Goal: Task Accomplishment & Management: Complete application form

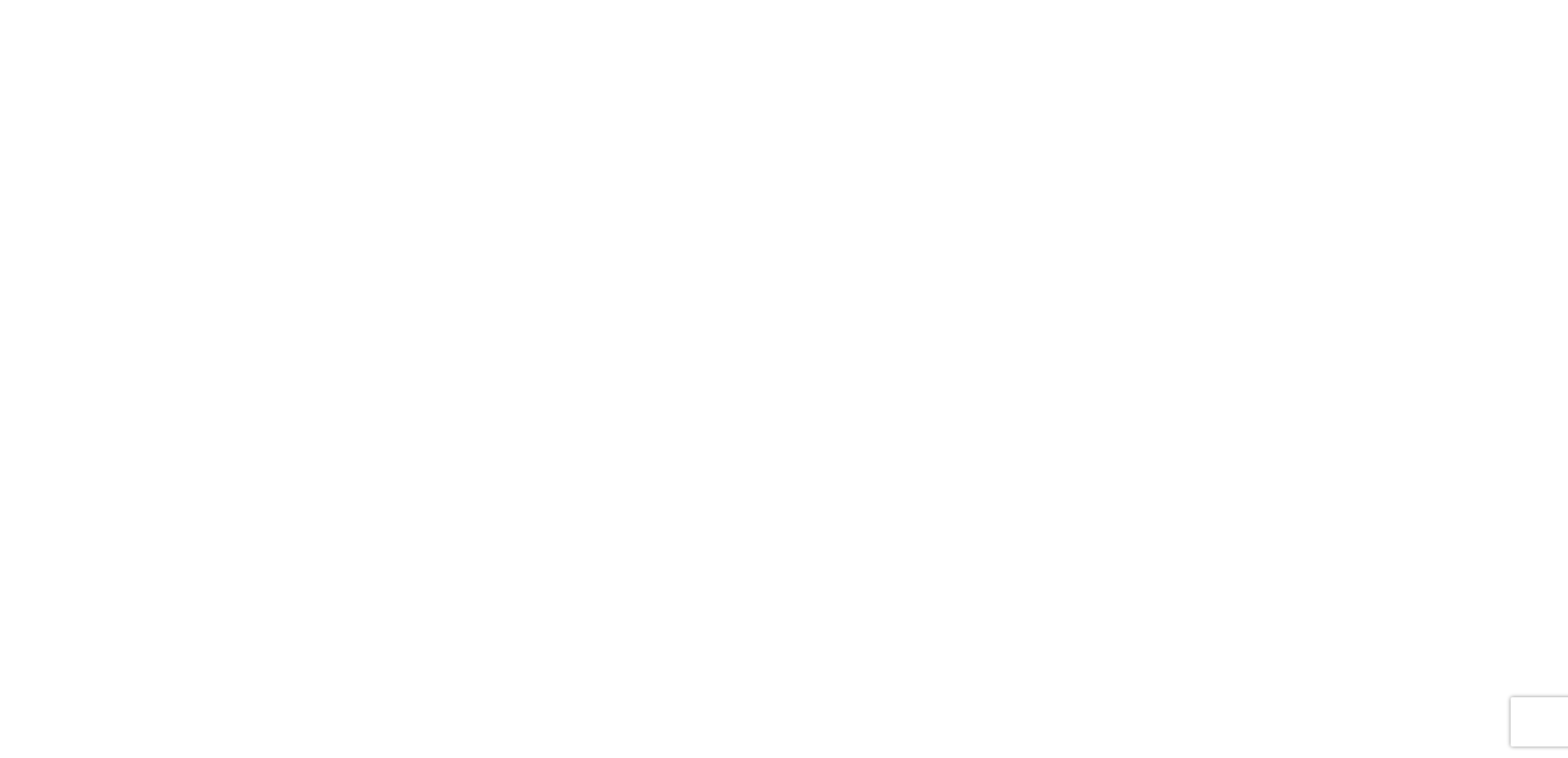
select select "FULL"
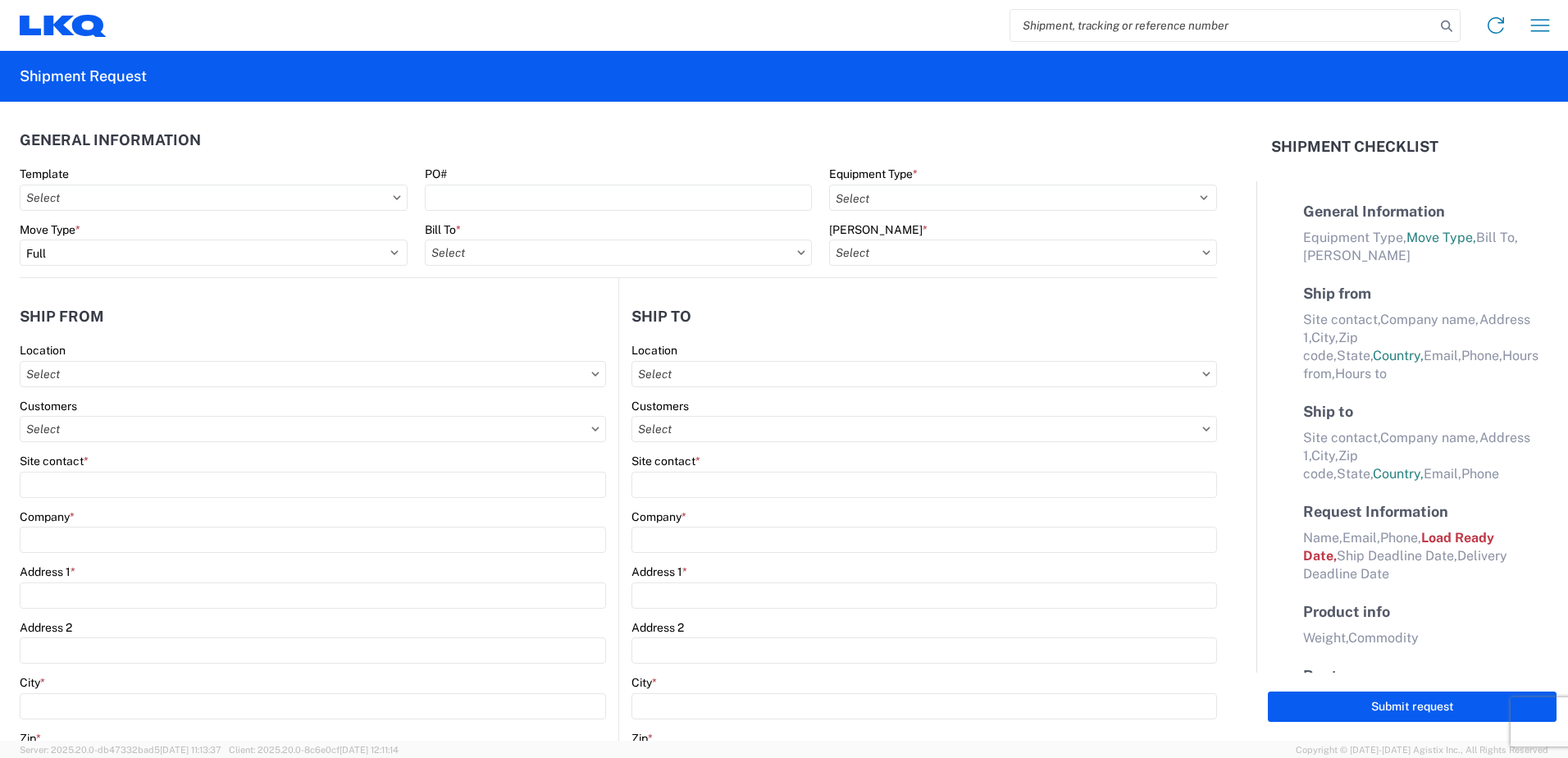
select select "LBS"
select select "IN"
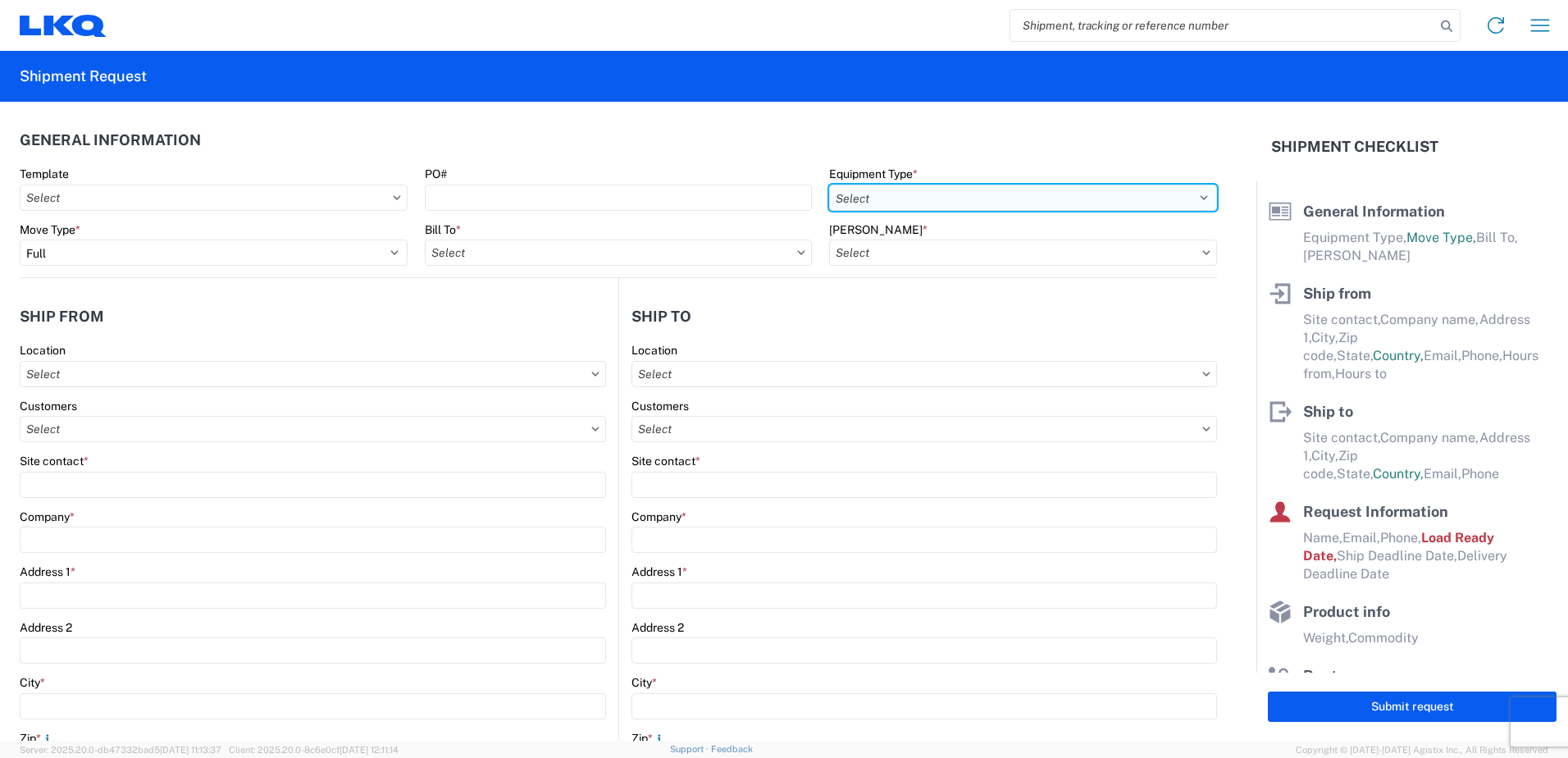
click at [941, 199] on select "Select 53’ Dry Van Flatbed Dropdeck (van) Lowboy (flatbed) Rail" at bounding box center [1022, 198] width 388 height 27
select select "STDV"
click at [829, 185] on select "Select 53’ Dry Van Flatbed Dropdeck (van) Lowboy (flatbed) Rail" at bounding box center [1022, 198] width 388 height 27
click at [473, 252] on input "text" at bounding box center [618, 253] width 388 height 27
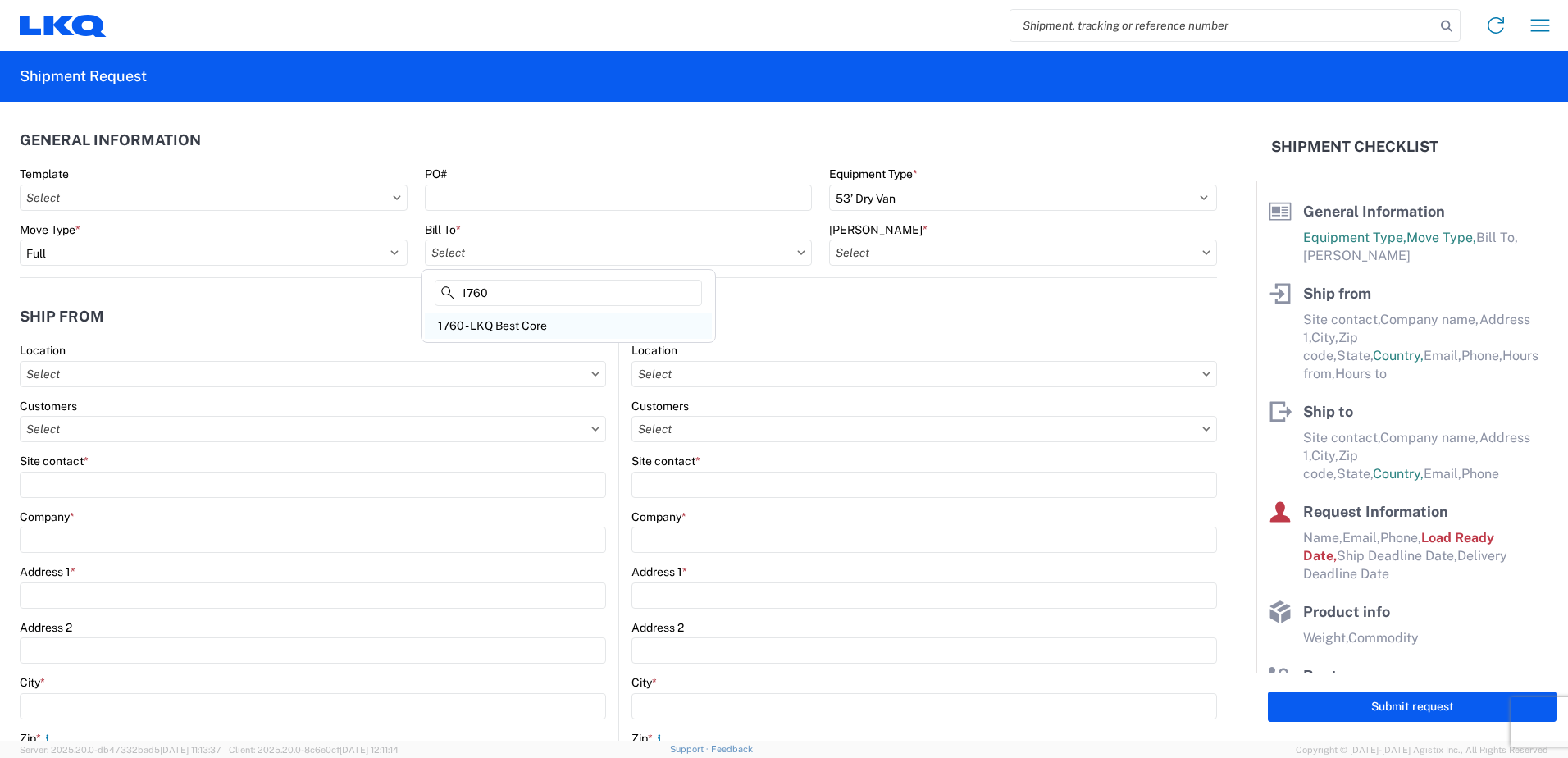
type input "1760"
click at [486, 314] on div "1760 - LKQ Best Core" at bounding box center [568, 326] width 287 height 27
type input "1760 - LKQ Best Core"
click at [953, 254] on input "text" at bounding box center [1022, 253] width 388 height 27
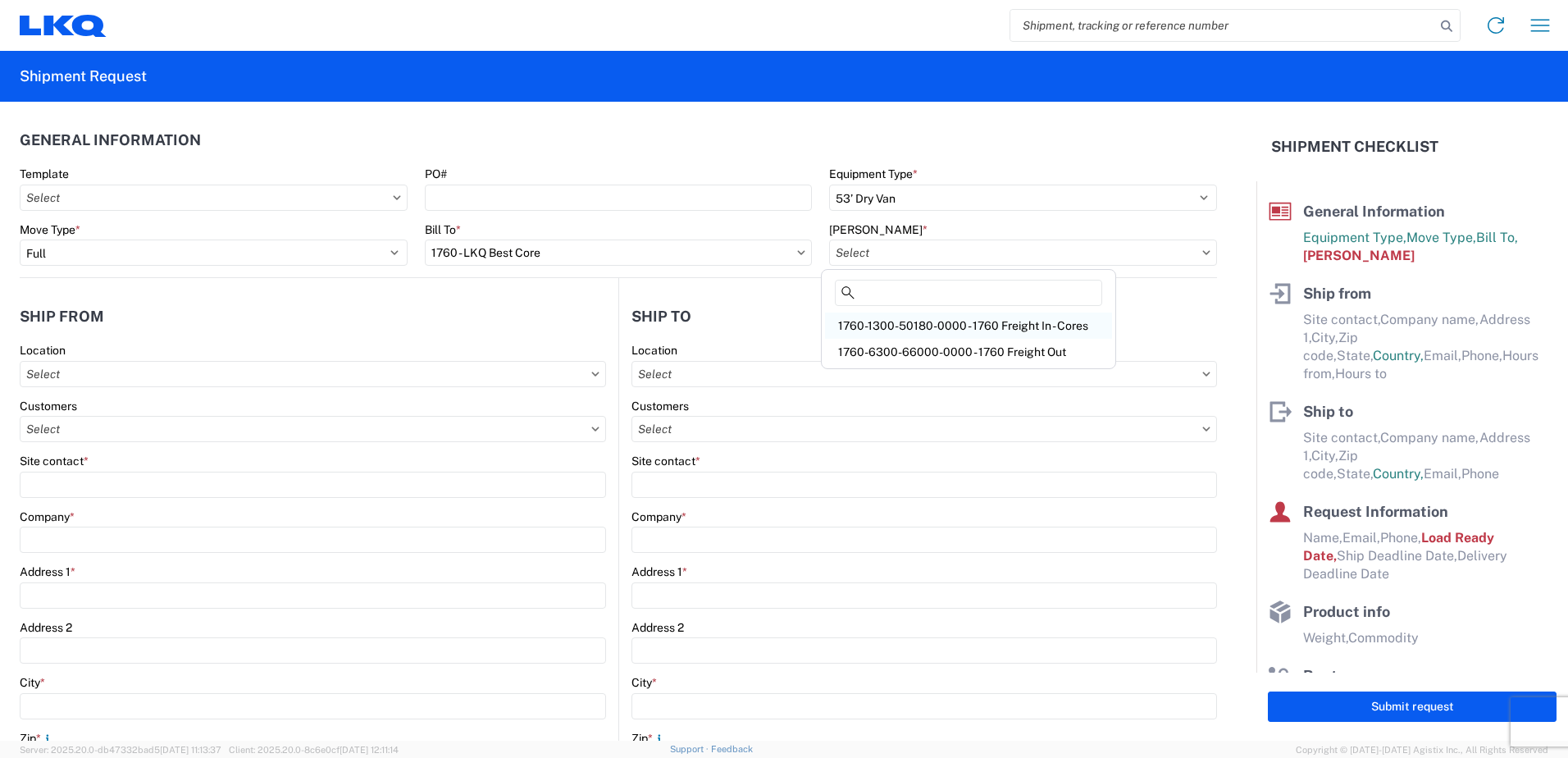
click at [950, 320] on div "1760-1300-50180-0000 - 1760 Freight In - Cores" at bounding box center [969, 326] width 287 height 27
type input "1760-1300-50180-0000 - 1760 Freight In - Cores"
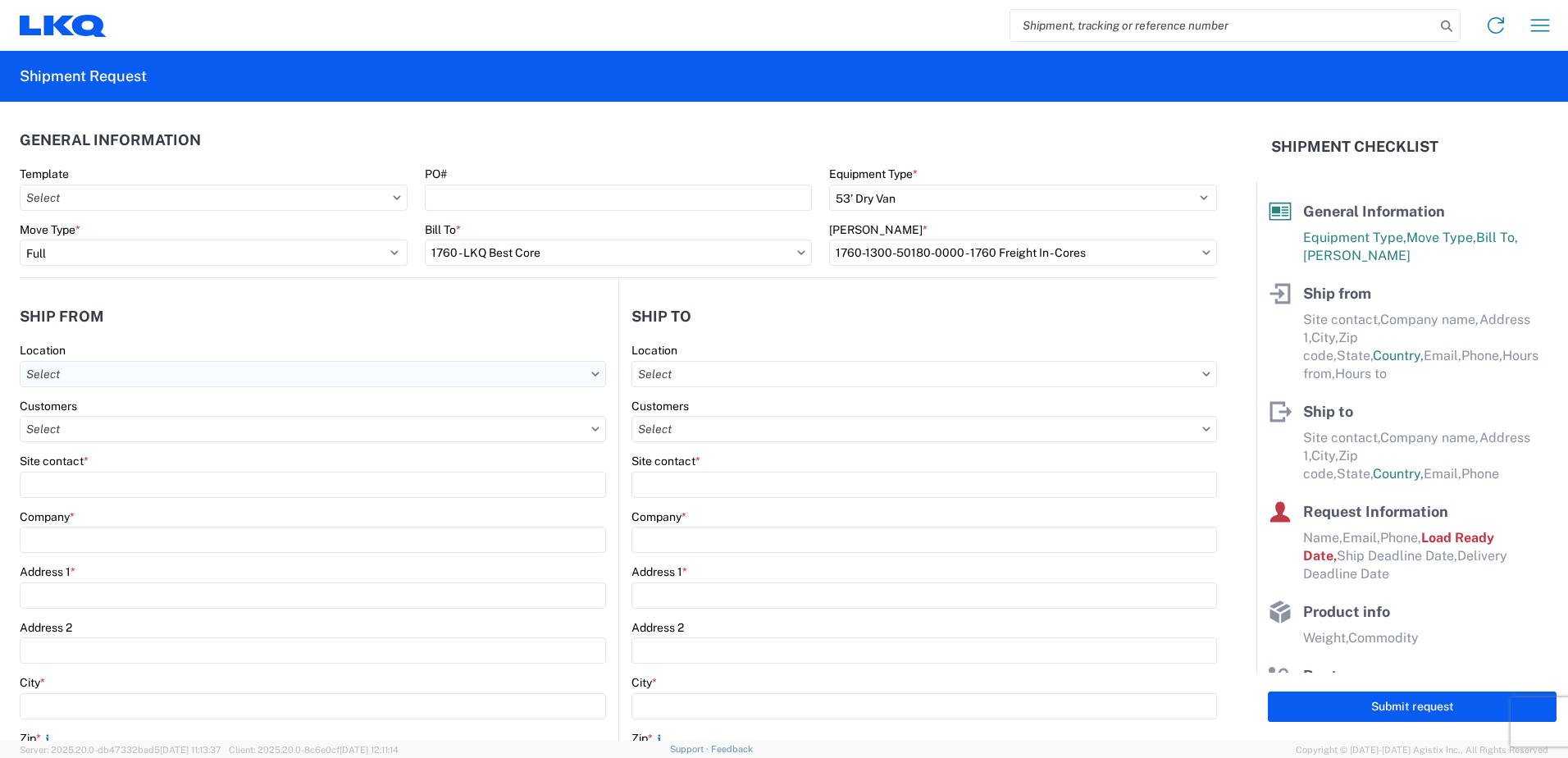
click at [91, 364] on input "text" at bounding box center [313, 375] width 586 height 27
type input "1701"
click at [117, 453] on div "1701- LKQ of [GEOGRAPHIC_DATA][US_STATE]" at bounding box center [167, 447] width 287 height 27
type input "1701- LKQ of [GEOGRAPHIC_DATA][US_STATE]"
type input "LKQ Corporation"
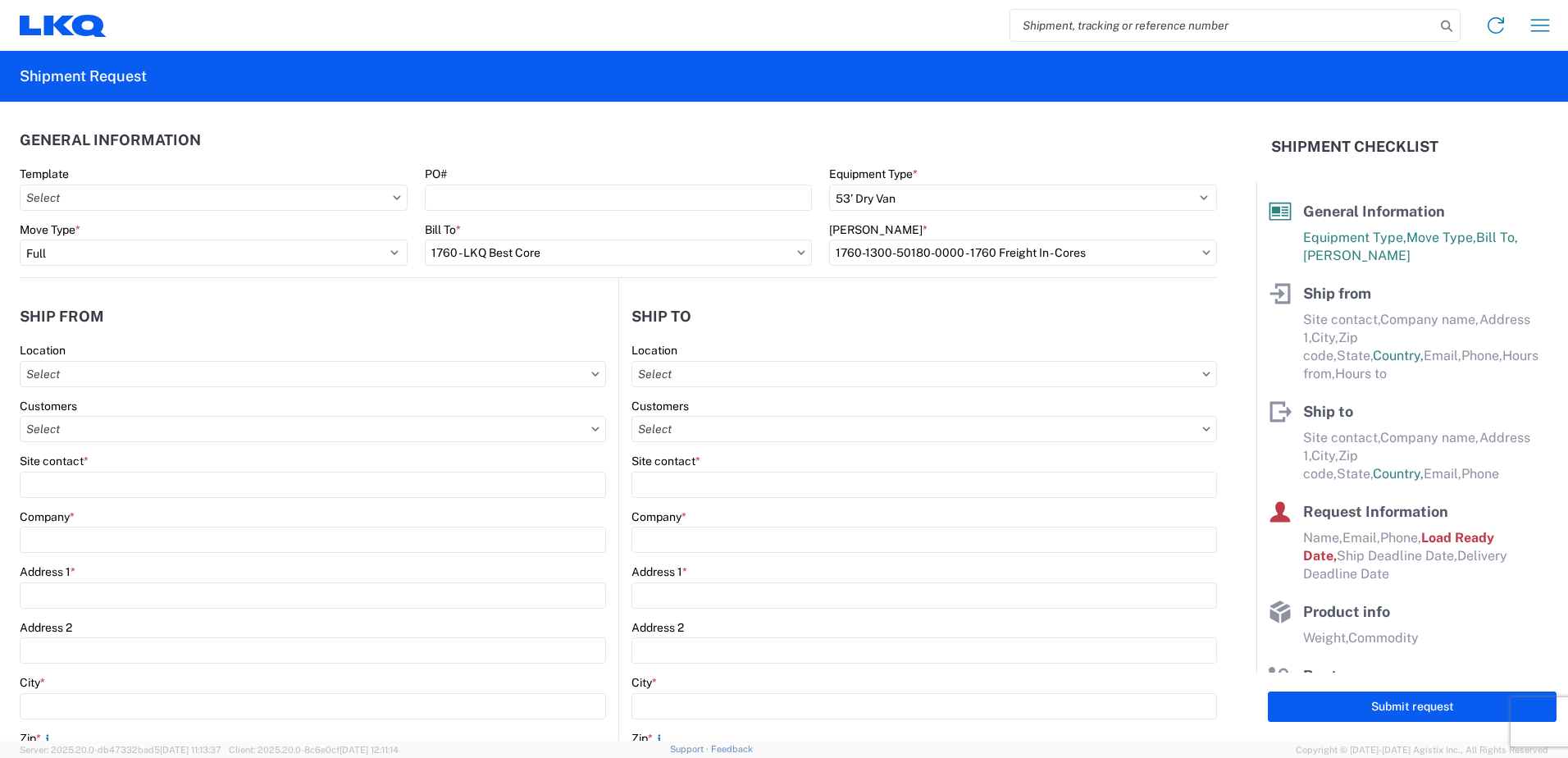
type input "[STREET_ADDRESS][PERSON_NAME]"
type input "[PERSON_NAME]"
type input "76028"
select select "[GEOGRAPHIC_DATA]"
select select "US"
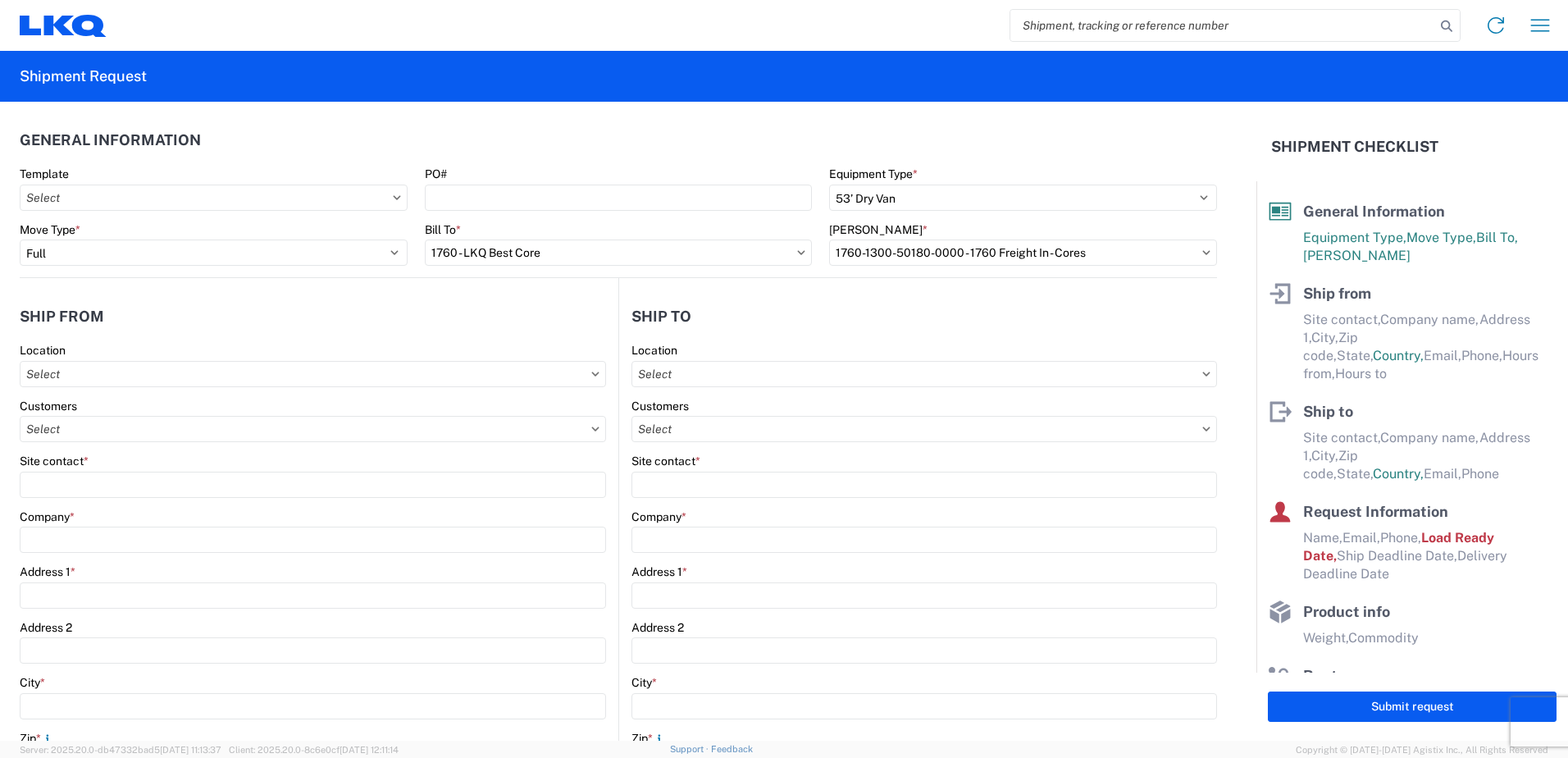
type input "08:00"
type input "17:00"
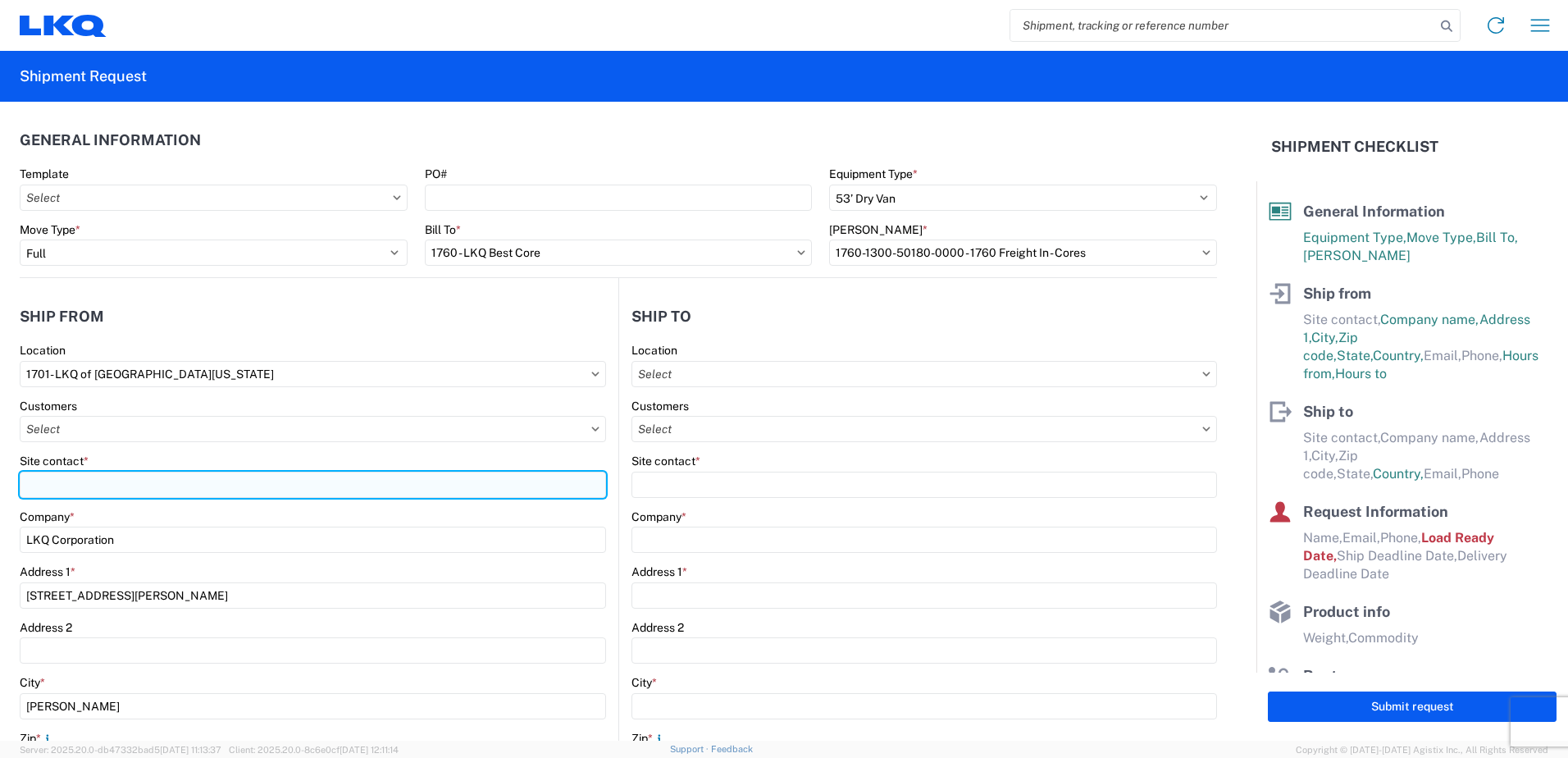
click at [87, 480] on input "Site contact *" at bounding box center [313, 485] width 586 height 27
type input "[PERSON_NAME]"
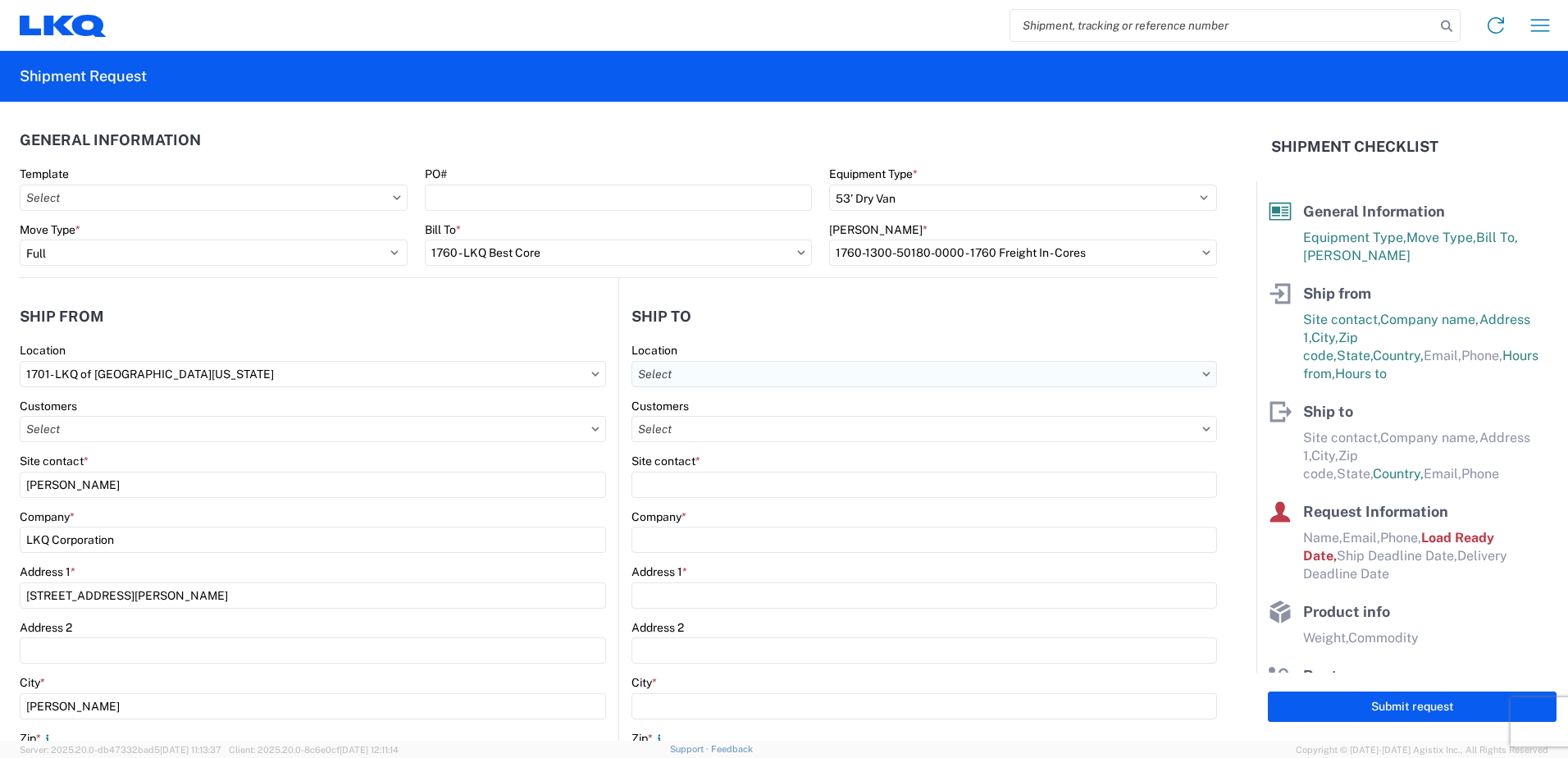
click at [786, 373] on input "text" at bounding box center [923, 375] width 585 height 27
type input "1760"
click at [768, 453] on div "1760 - LKQ Best Core" at bounding box center [773, 447] width 287 height 27
type input "1760 - LKQ Best Core"
type input "LKQ Corporation"
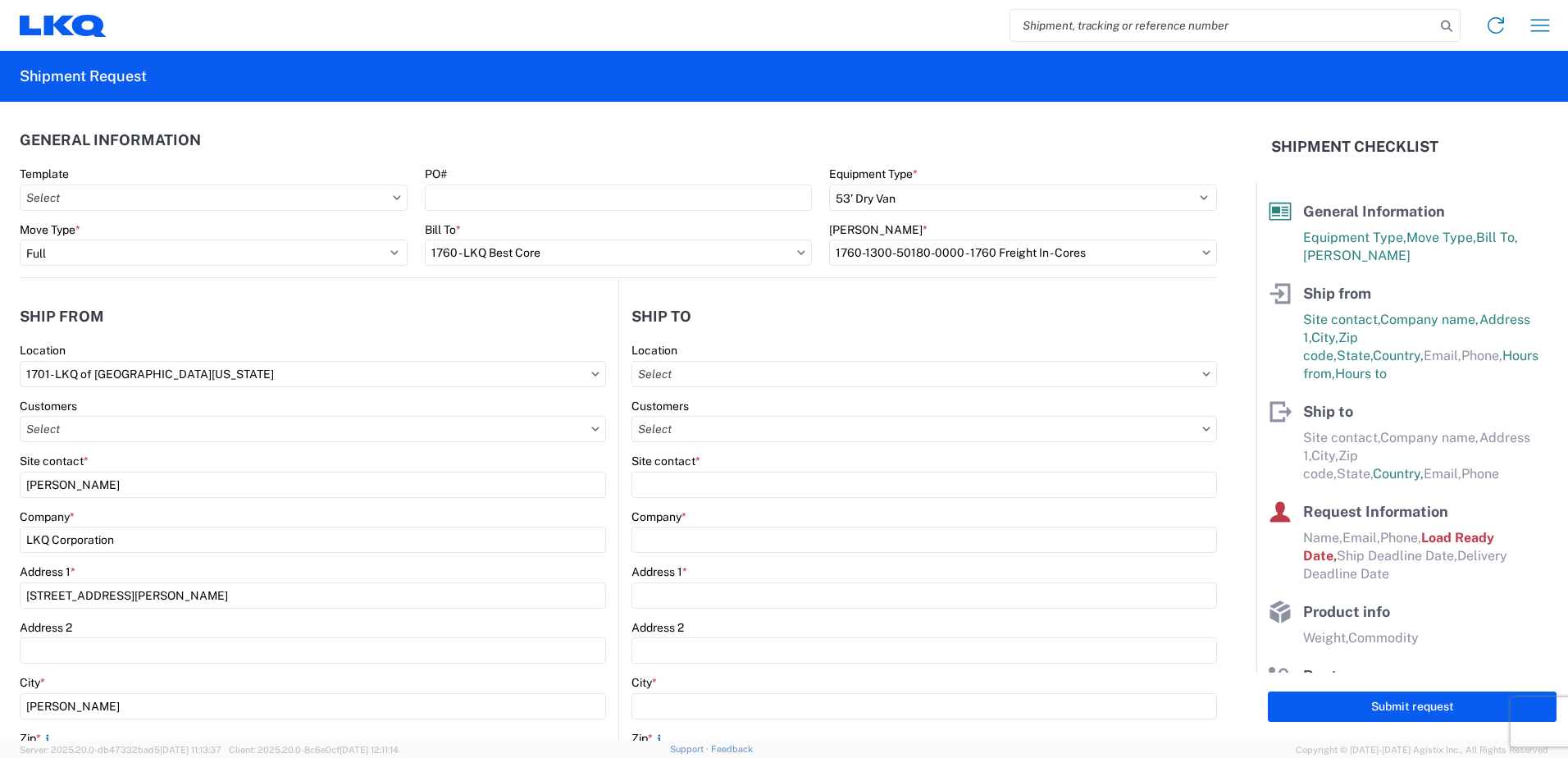
type input "[STREET_ADDRESS]"
type input "[GEOGRAPHIC_DATA]"
type input "77038"
select select "US"
type input "[PHONE_NUMBER]"
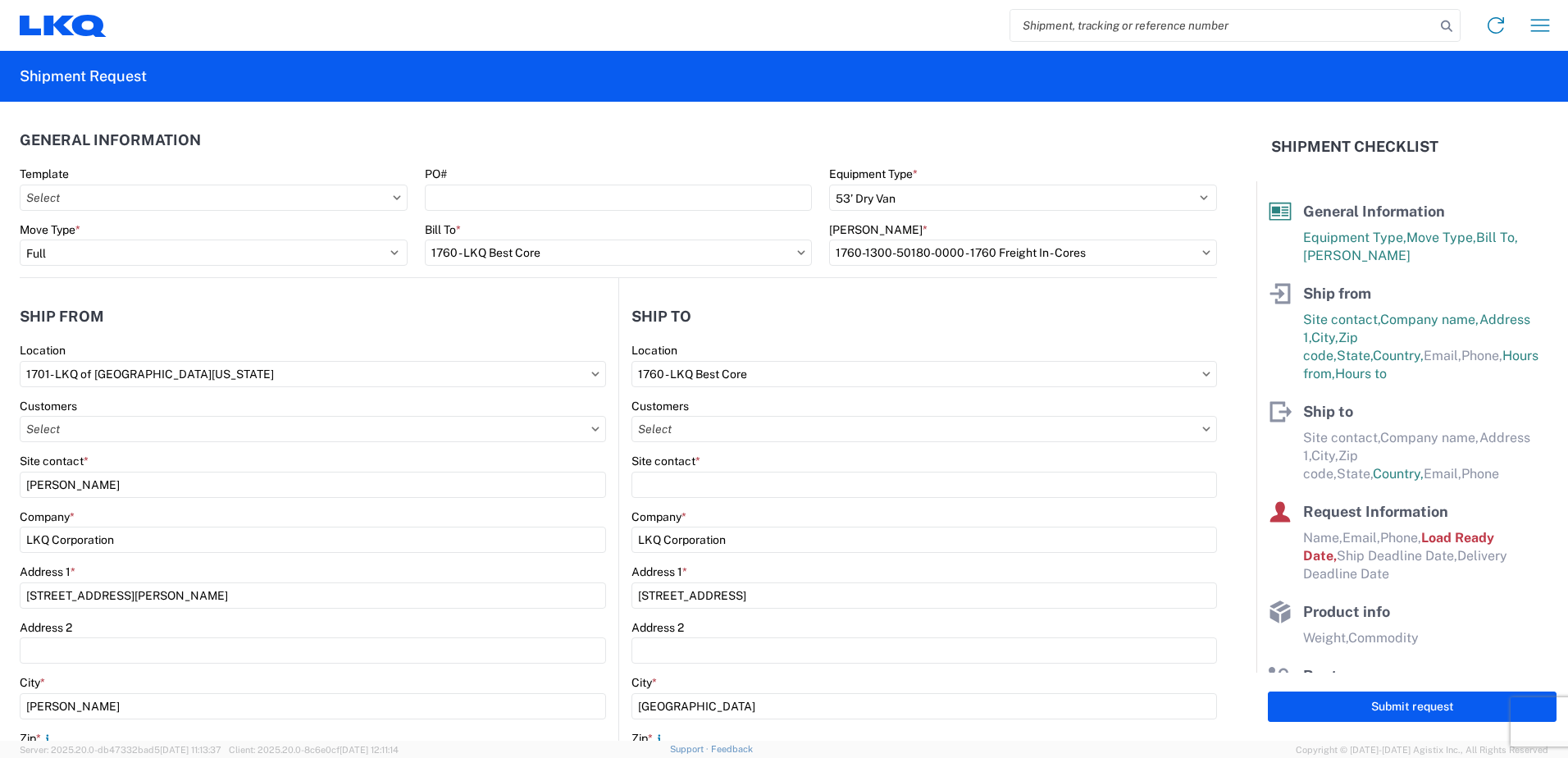
select select
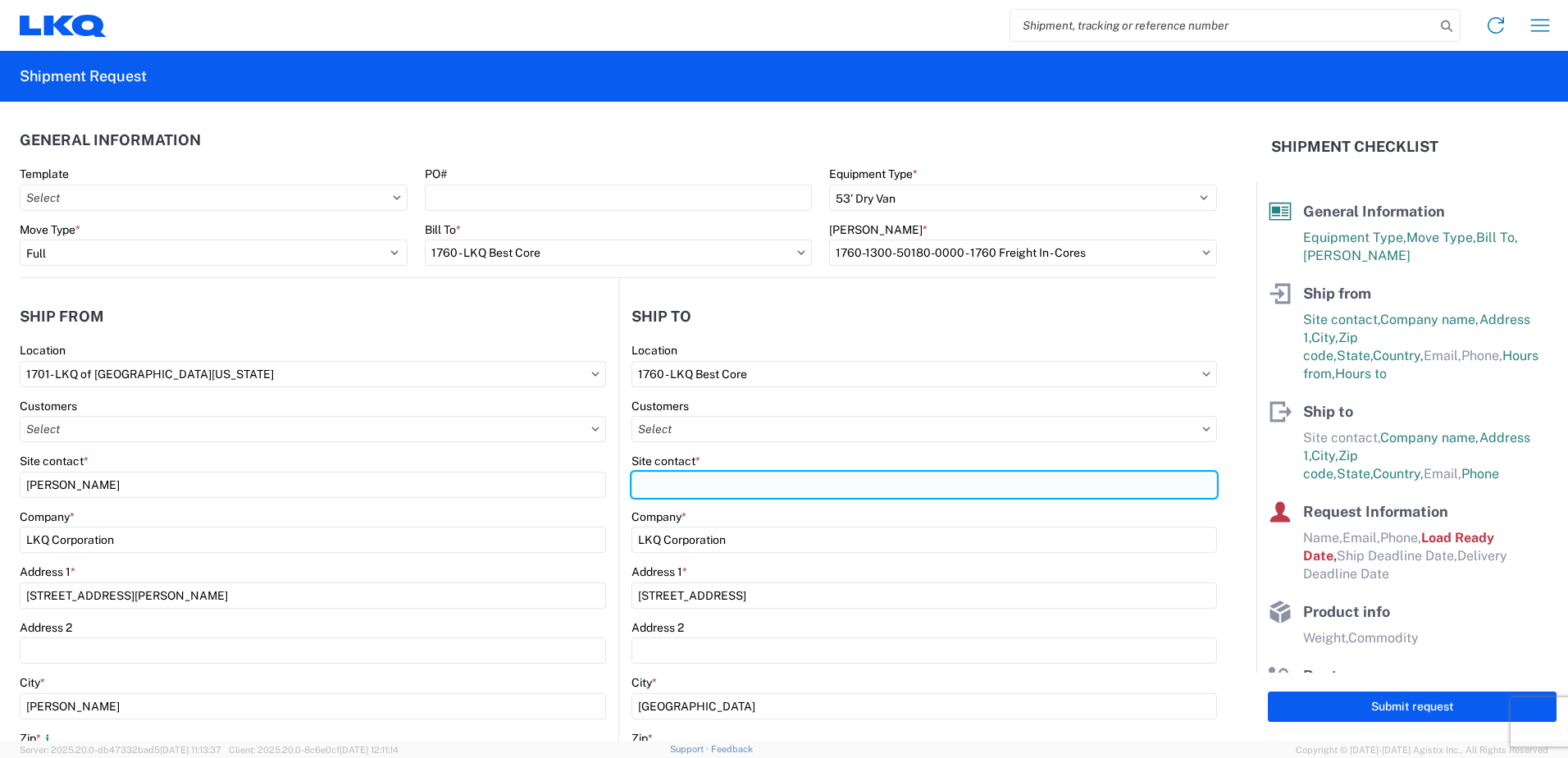
click at [728, 484] on input "Site contact *" at bounding box center [923, 485] width 585 height 27
type input "[PERSON_NAME]"
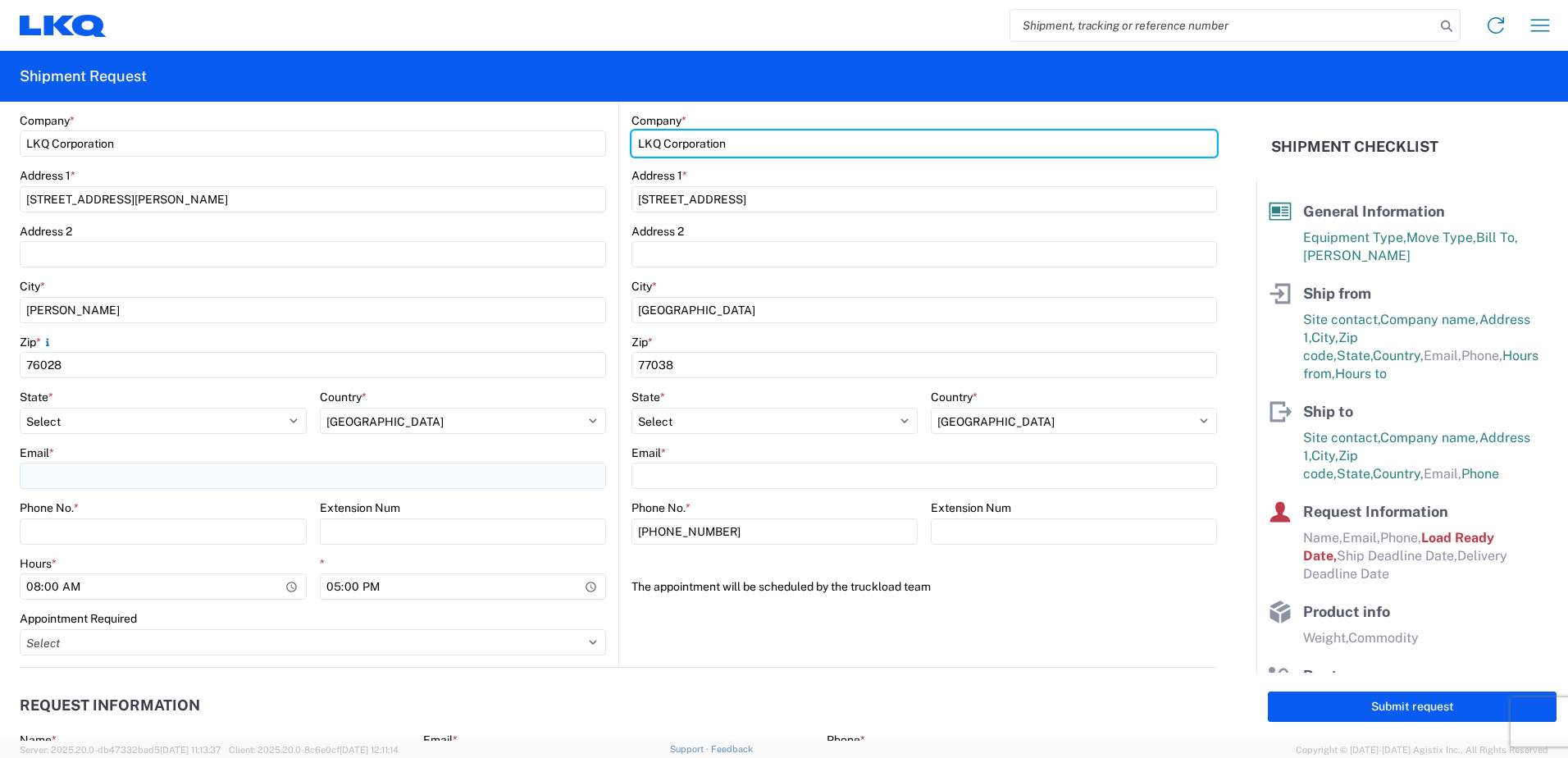
scroll to position [410, 0]
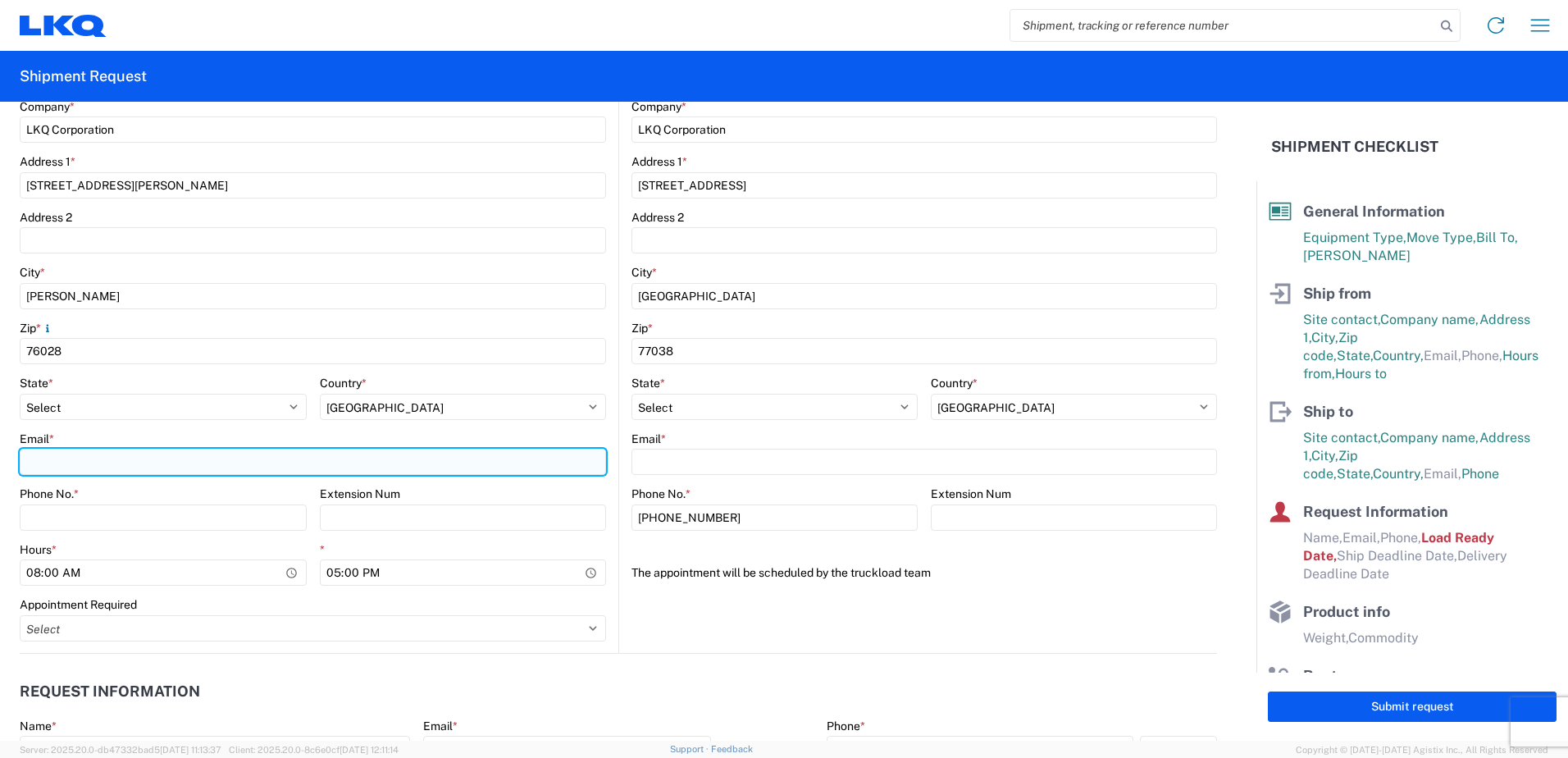
click at [95, 459] on input "Email *" at bounding box center [313, 462] width 586 height 27
type input "[EMAIL_ADDRESS][DOMAIN_NAME]"
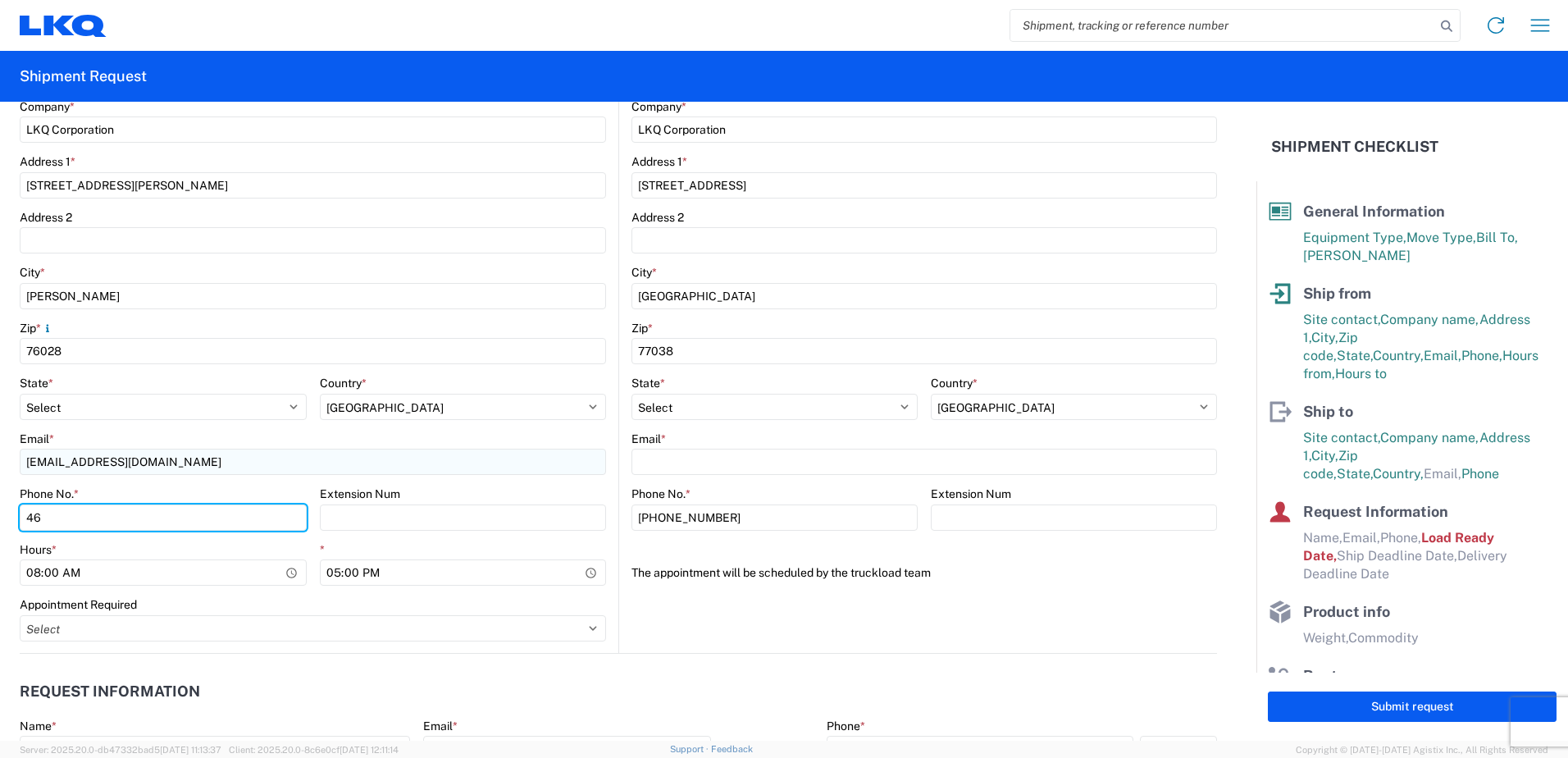
type input "4699413780"
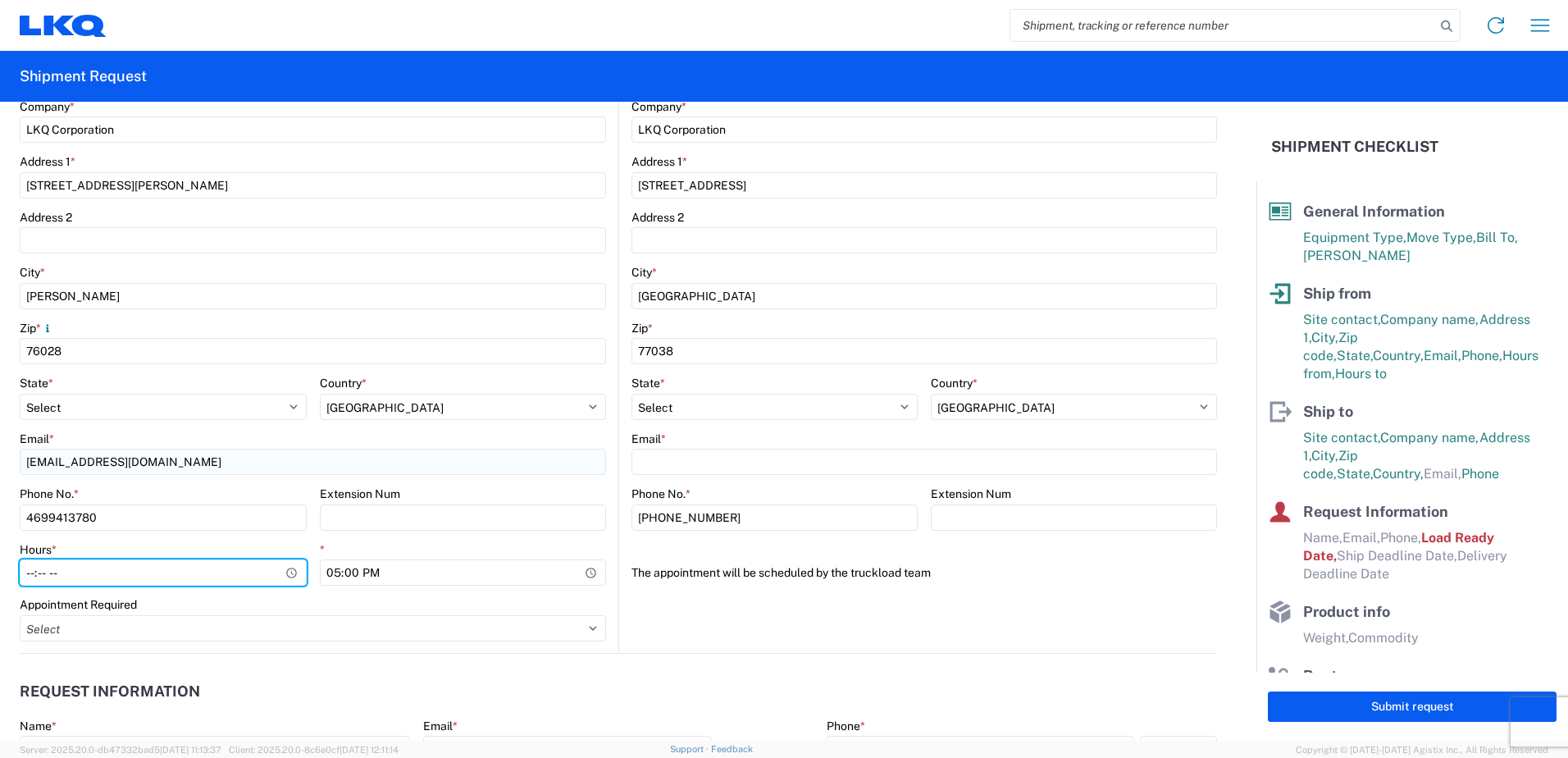
type input "07:00"
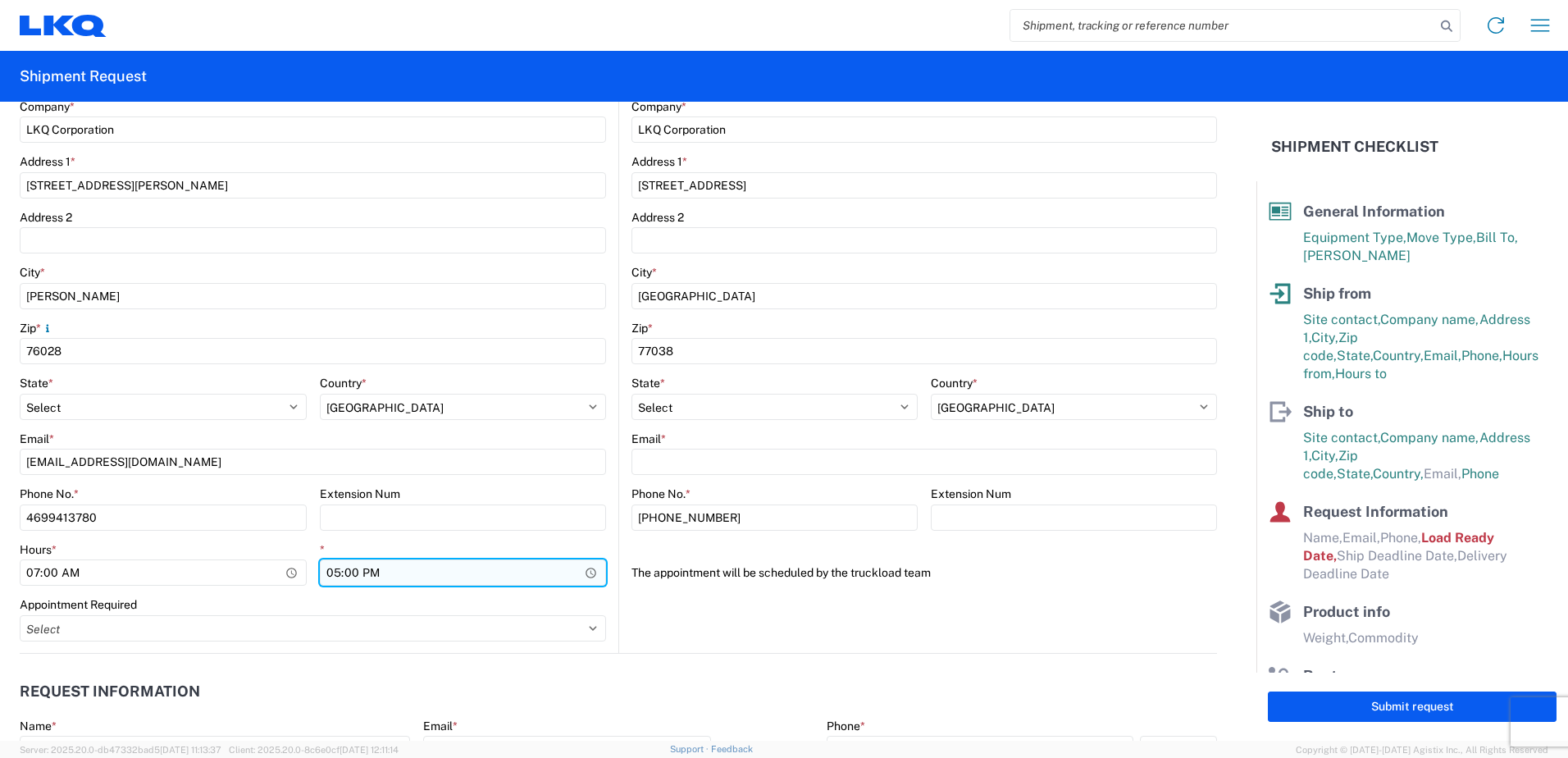
click at [334, 570] on input "17:00" at bounding box center [463, 573] width 287 height 27
type input "14:30"
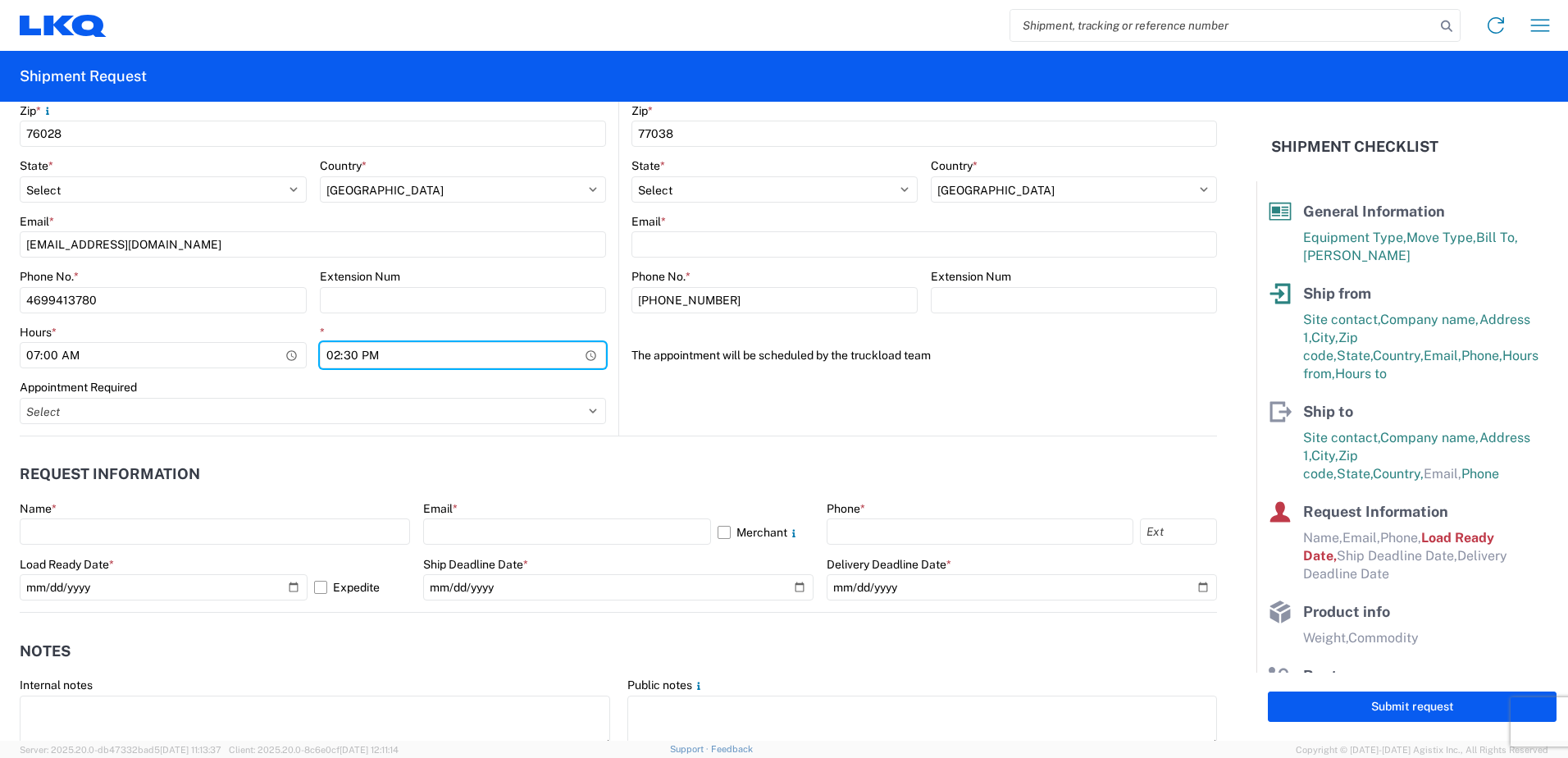
scroll to position [656, 0]
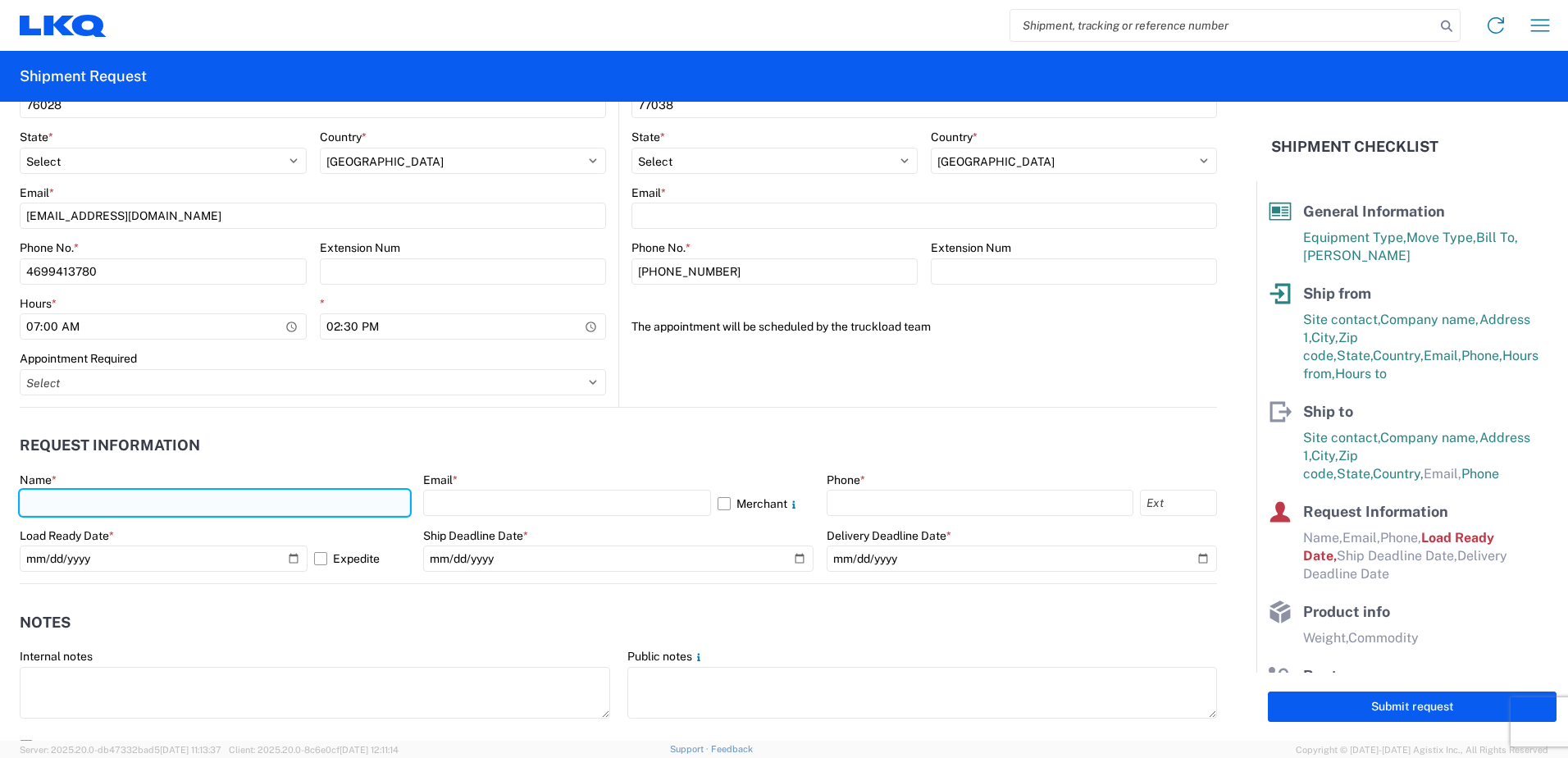
click at [65, 494] on input "text" at bounding box center [215, 504] width 390 height 27
type input "[PERSON_NAME]"
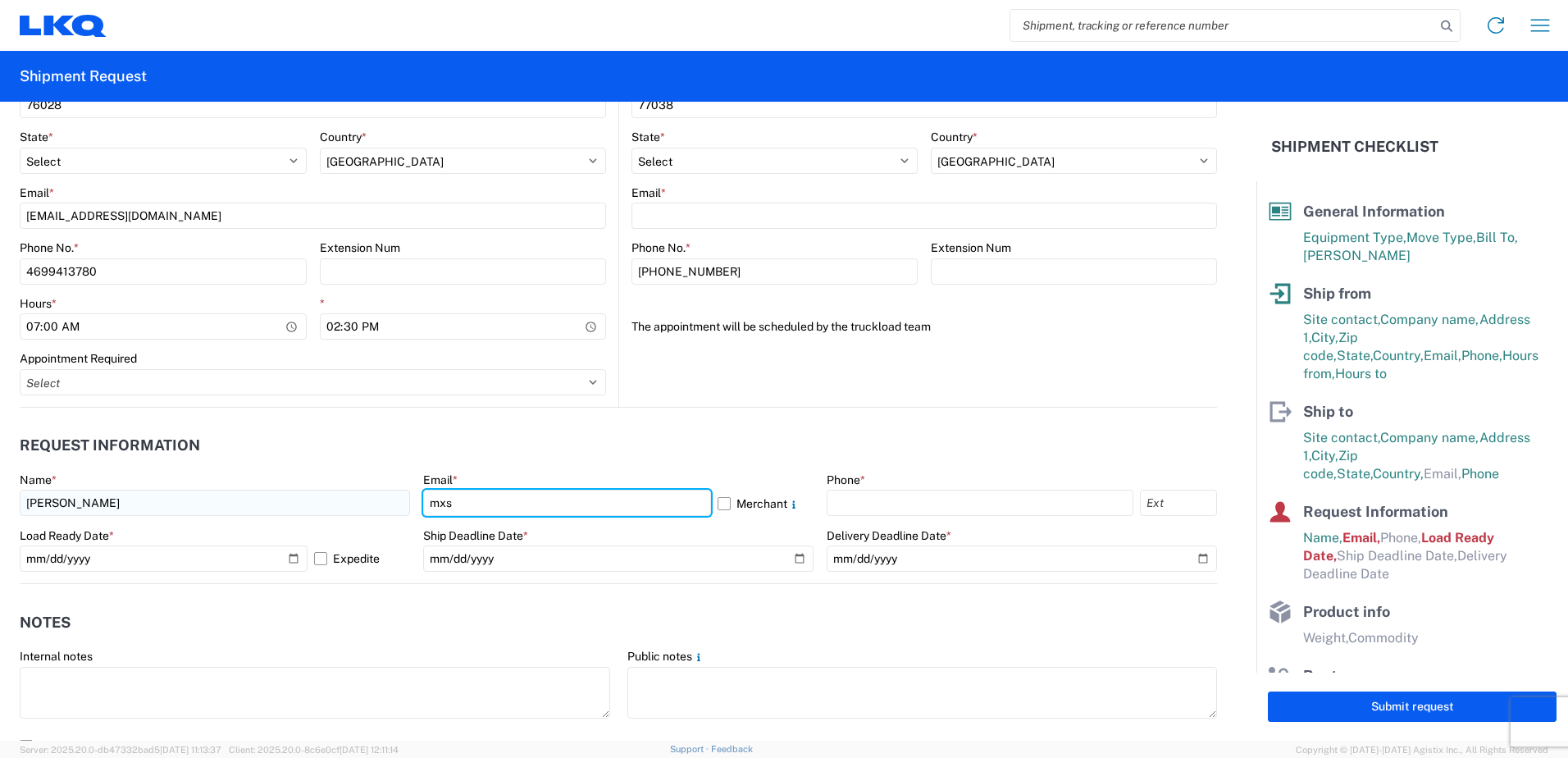
type input "[EMAIL_ADDRESS][DOMAIN_NAME]"
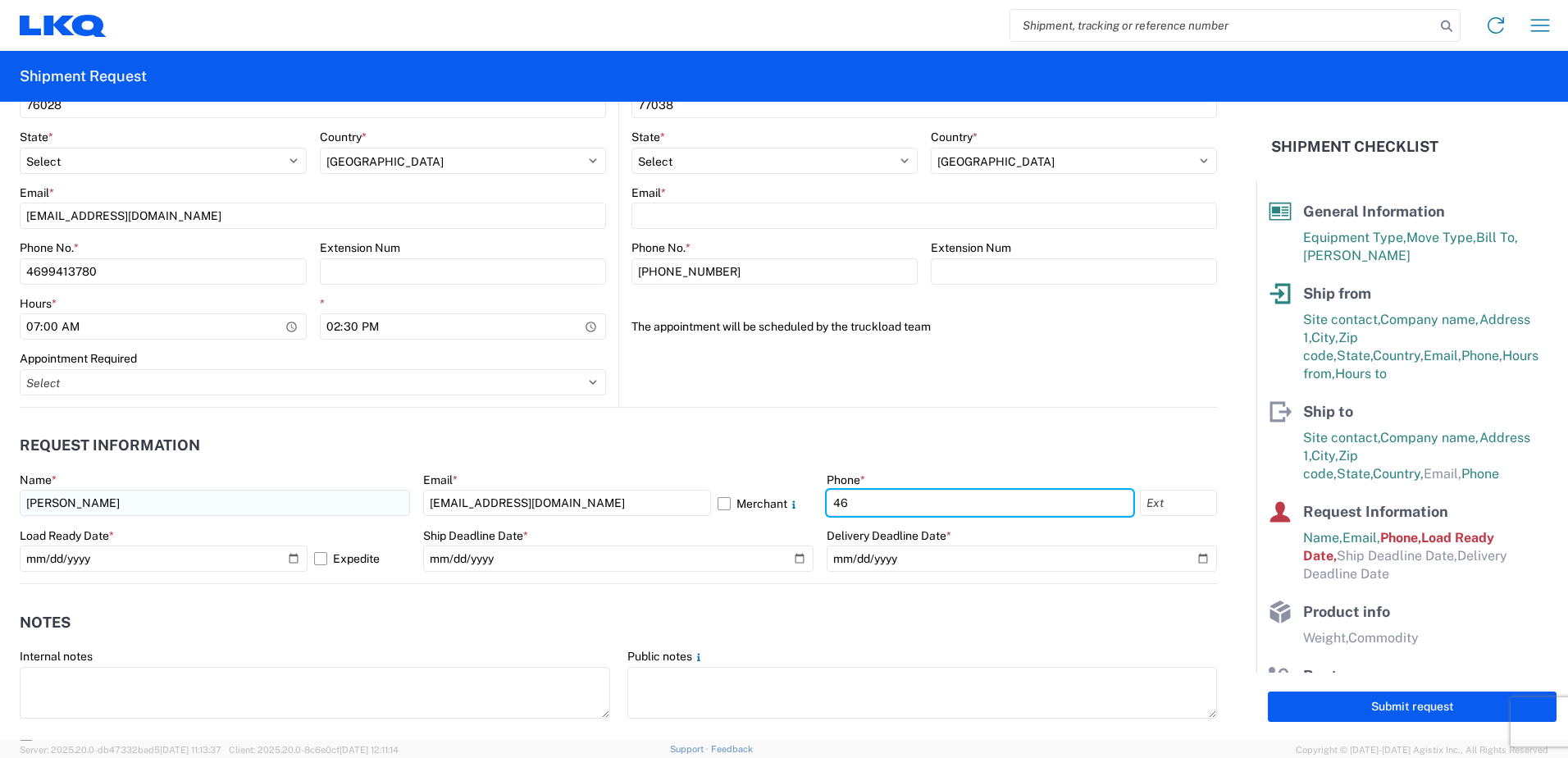
type input "4699413780"
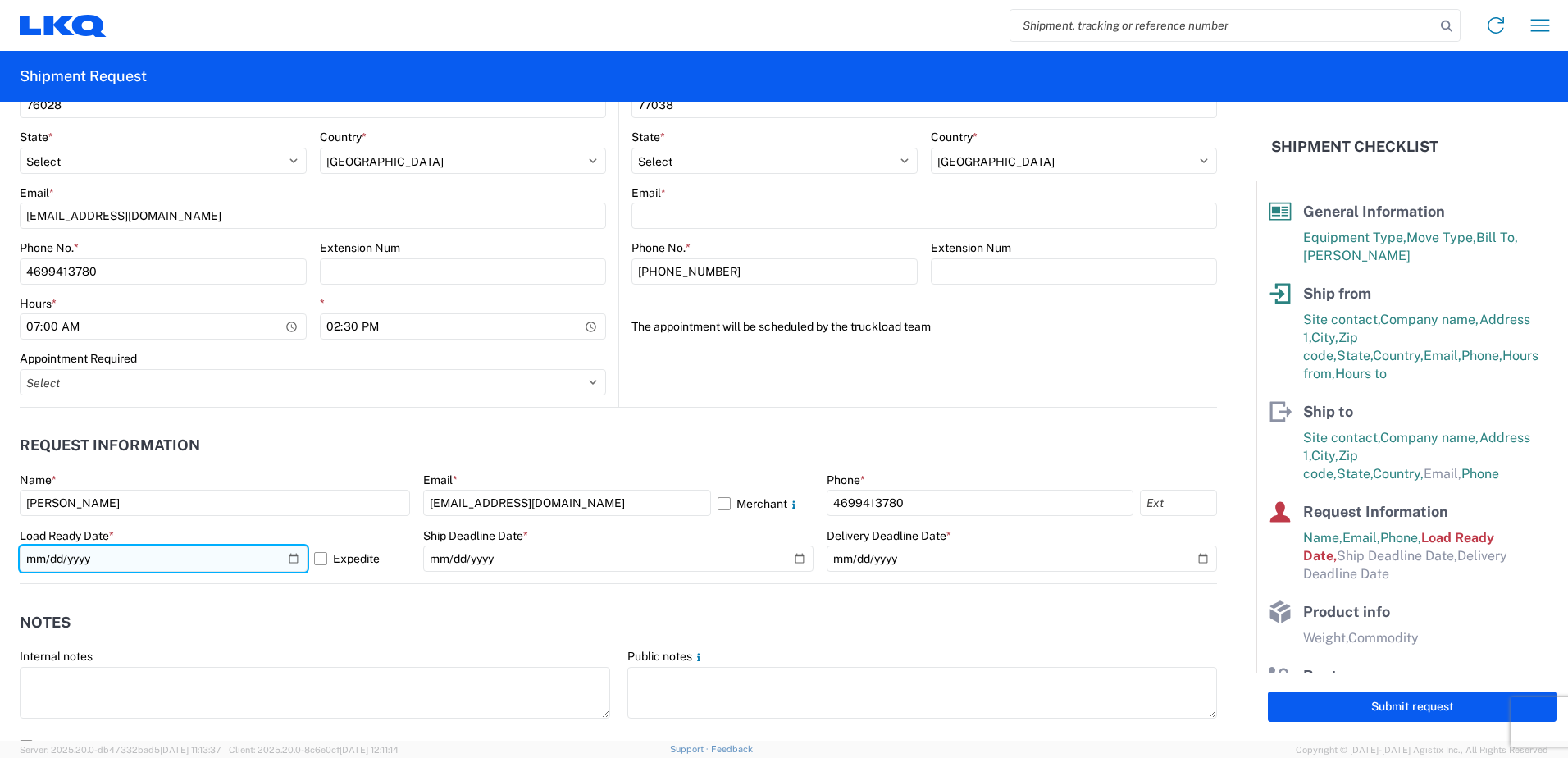
click at [291, 557] on input "[DATE]" at bounding box center [163, 559] width 288 height 27
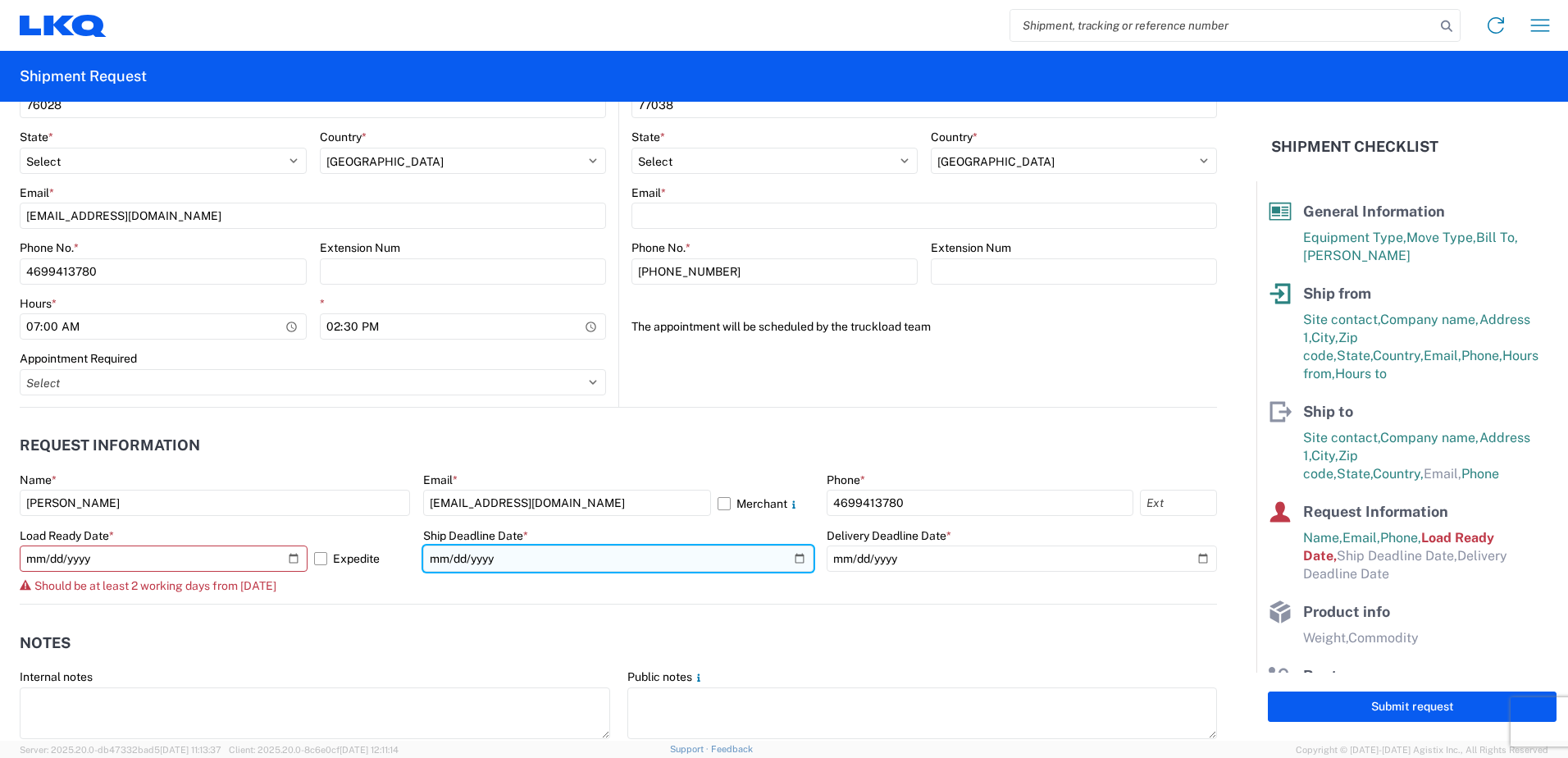
click at [791, 554] on input "date" at bounding box center [618, 559] width 390 height 27
type input "[DATE]"
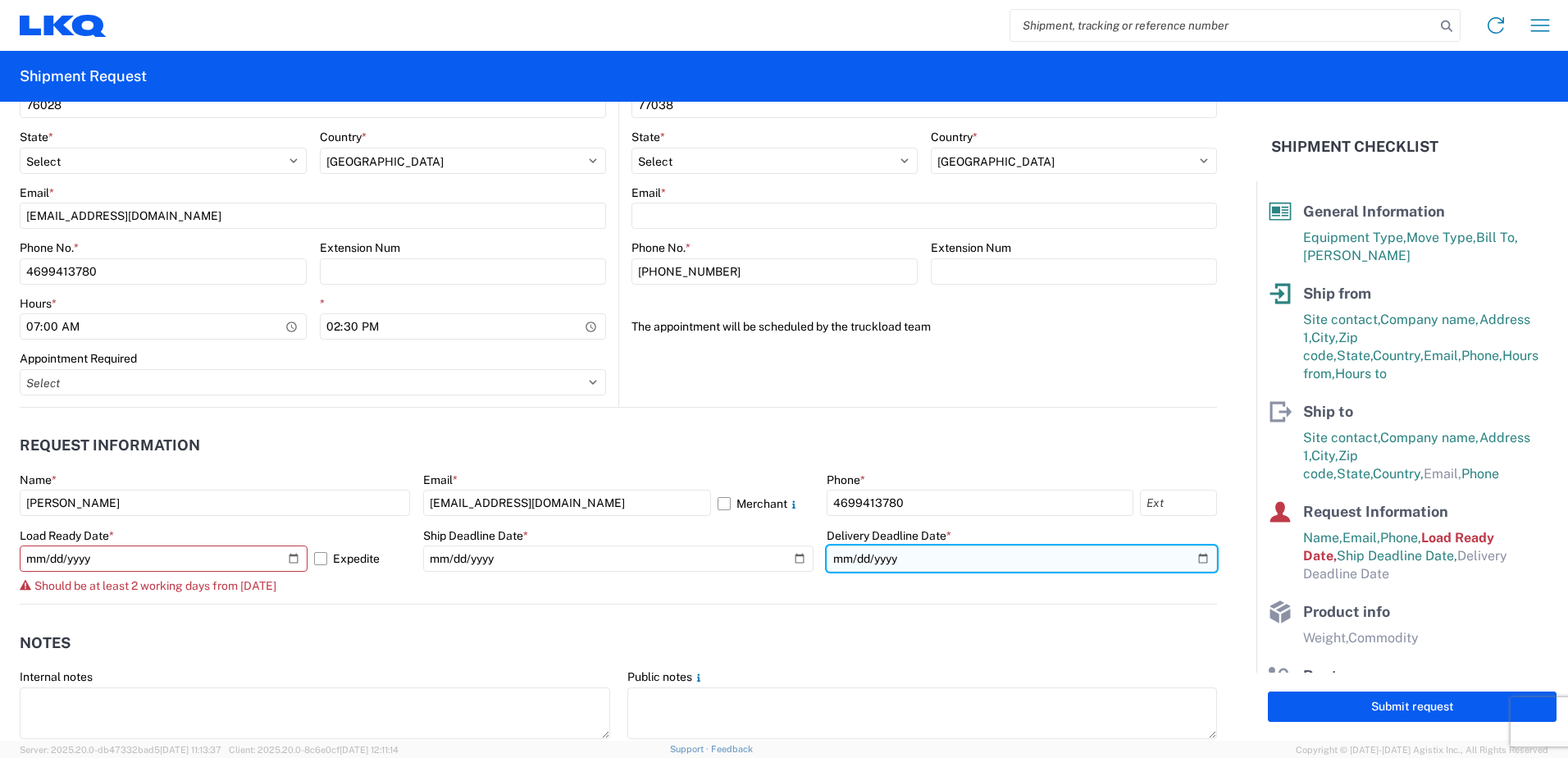
click at [1187, 555] on input "date" at bounding box center [1021, 559] width 390 height 27
type input "[DATE]"
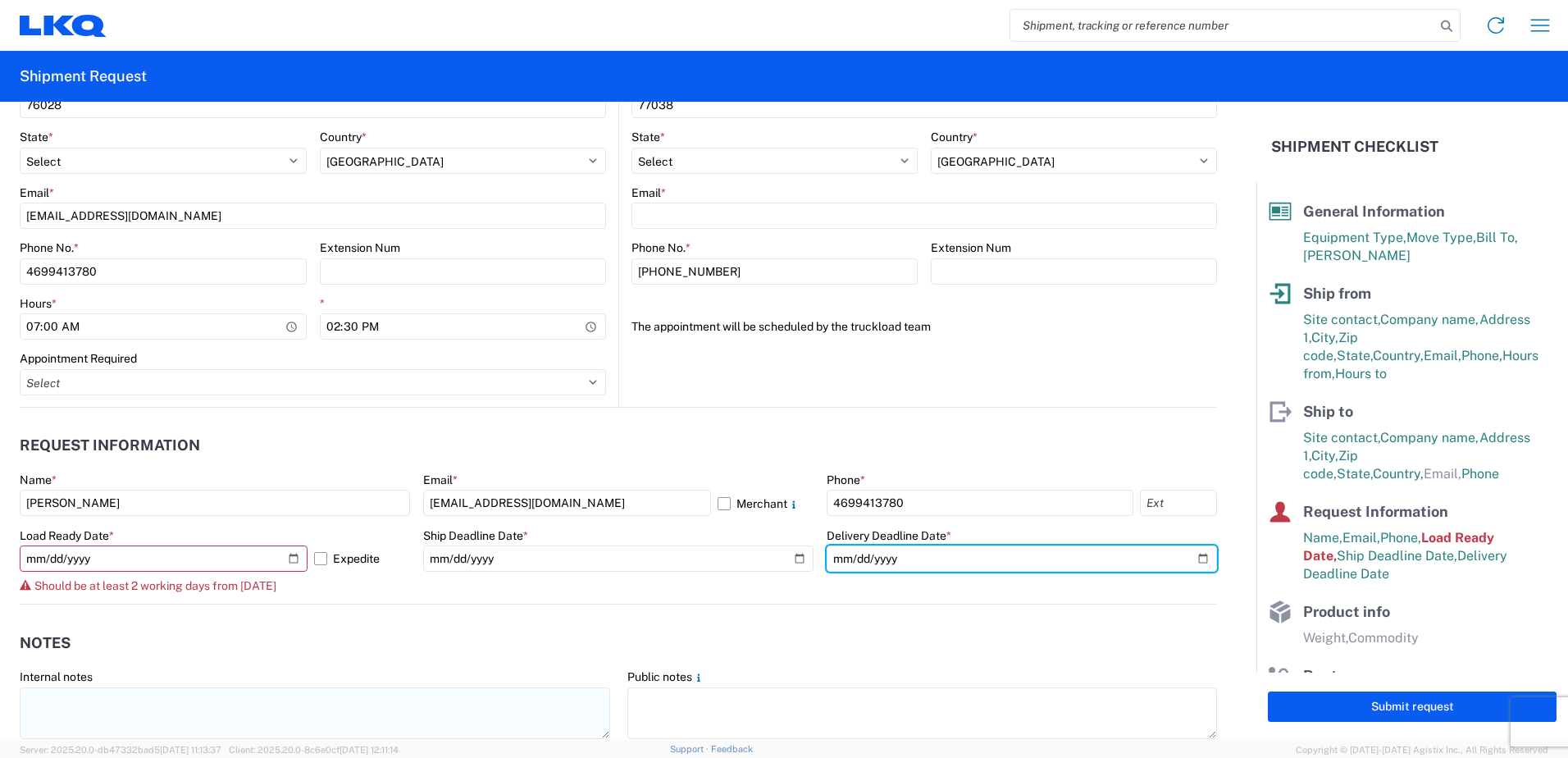
scroll to position [739, 0]
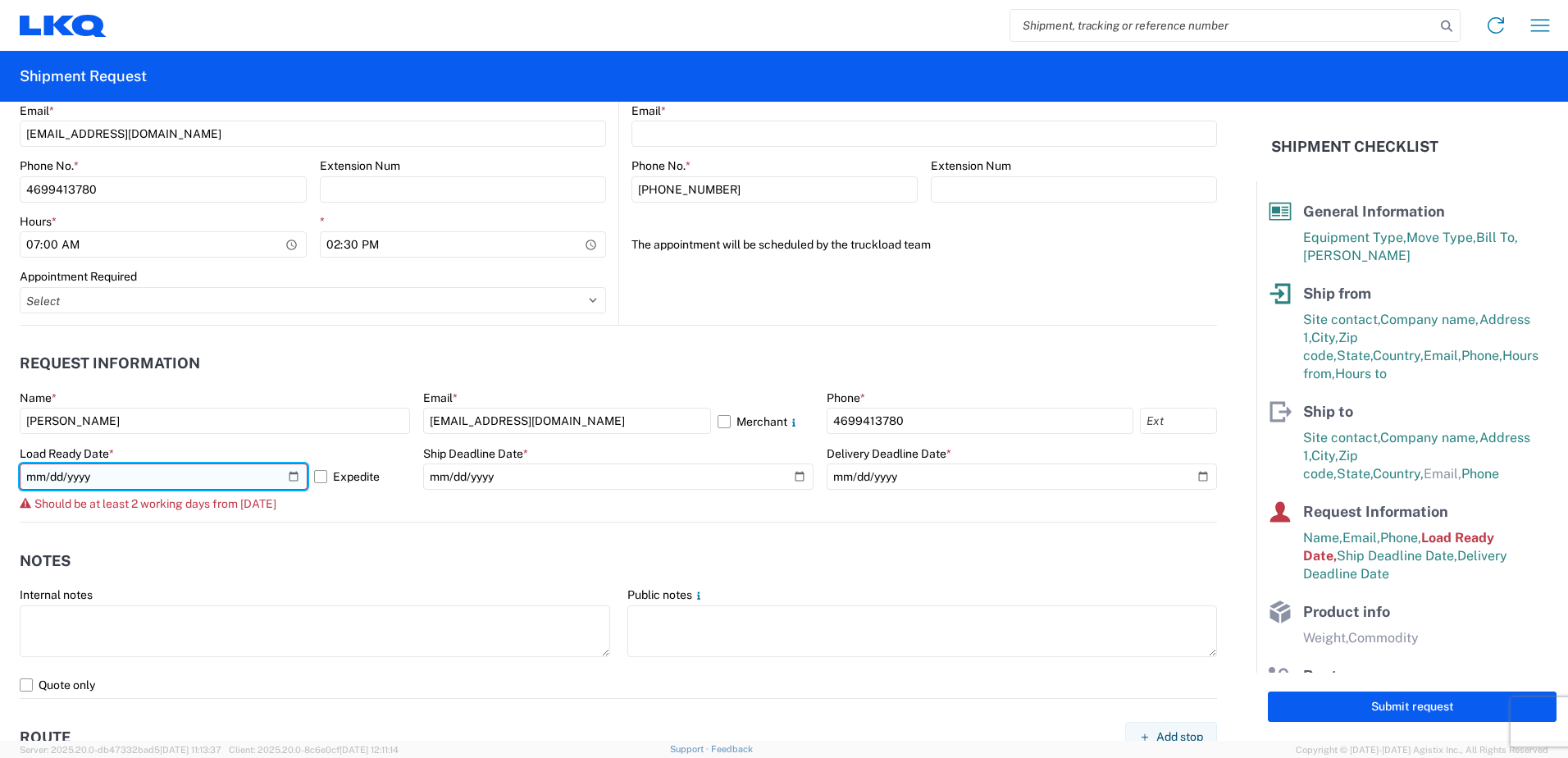
click at [290, 472] on input "[DATE]" at bounding box center [163, 477] width 288 height 27
click at [370, 586] on agx-form-section "Notes Internal notes Public notes Quote only" at bounding box center [618, 620] width 1197 height 156
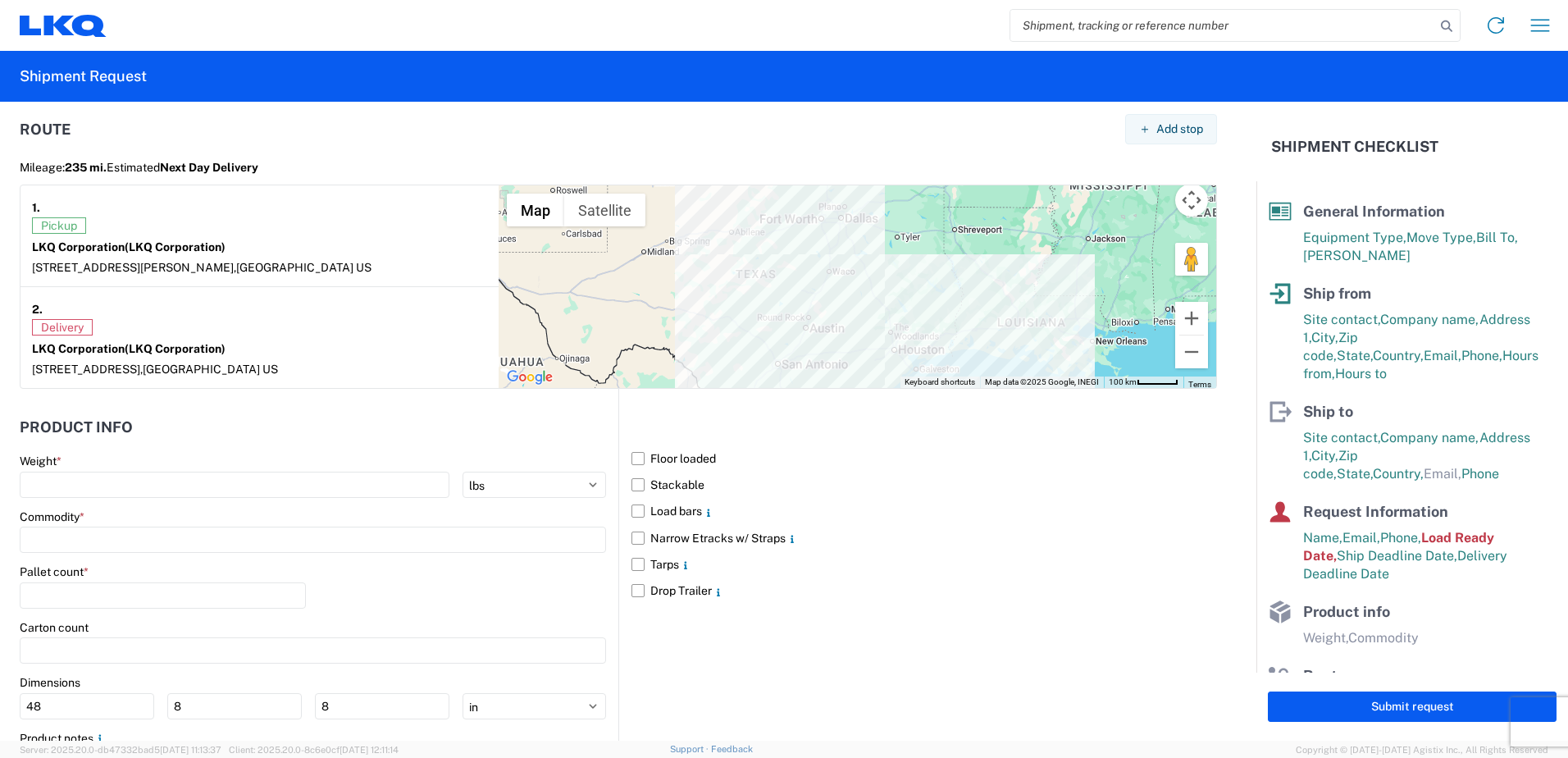
scroll to position [1395, 0]
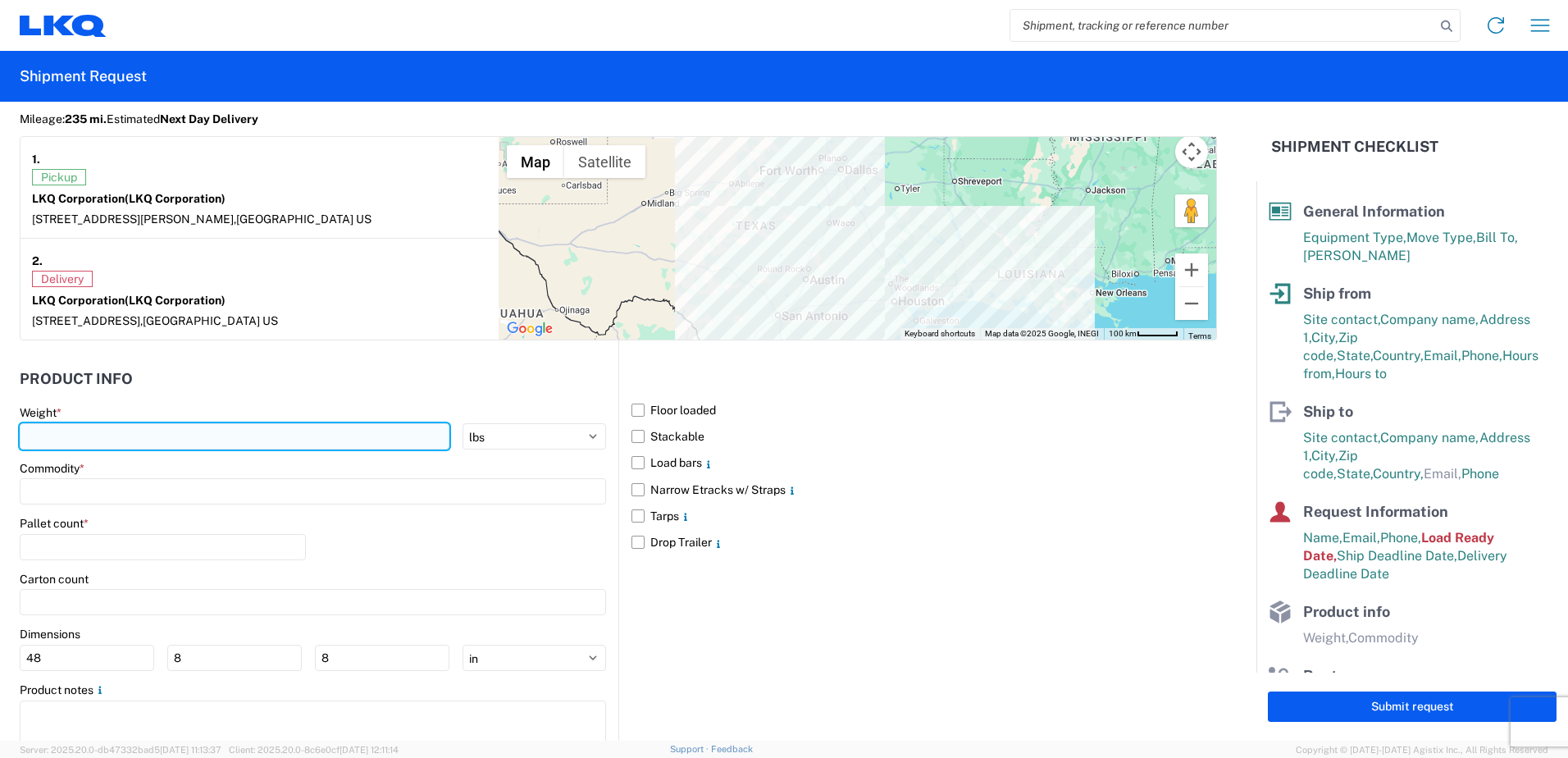
click at [116, 428] on input "number" at bounding box center [234, 436] width 430 height 27
type input "40000"
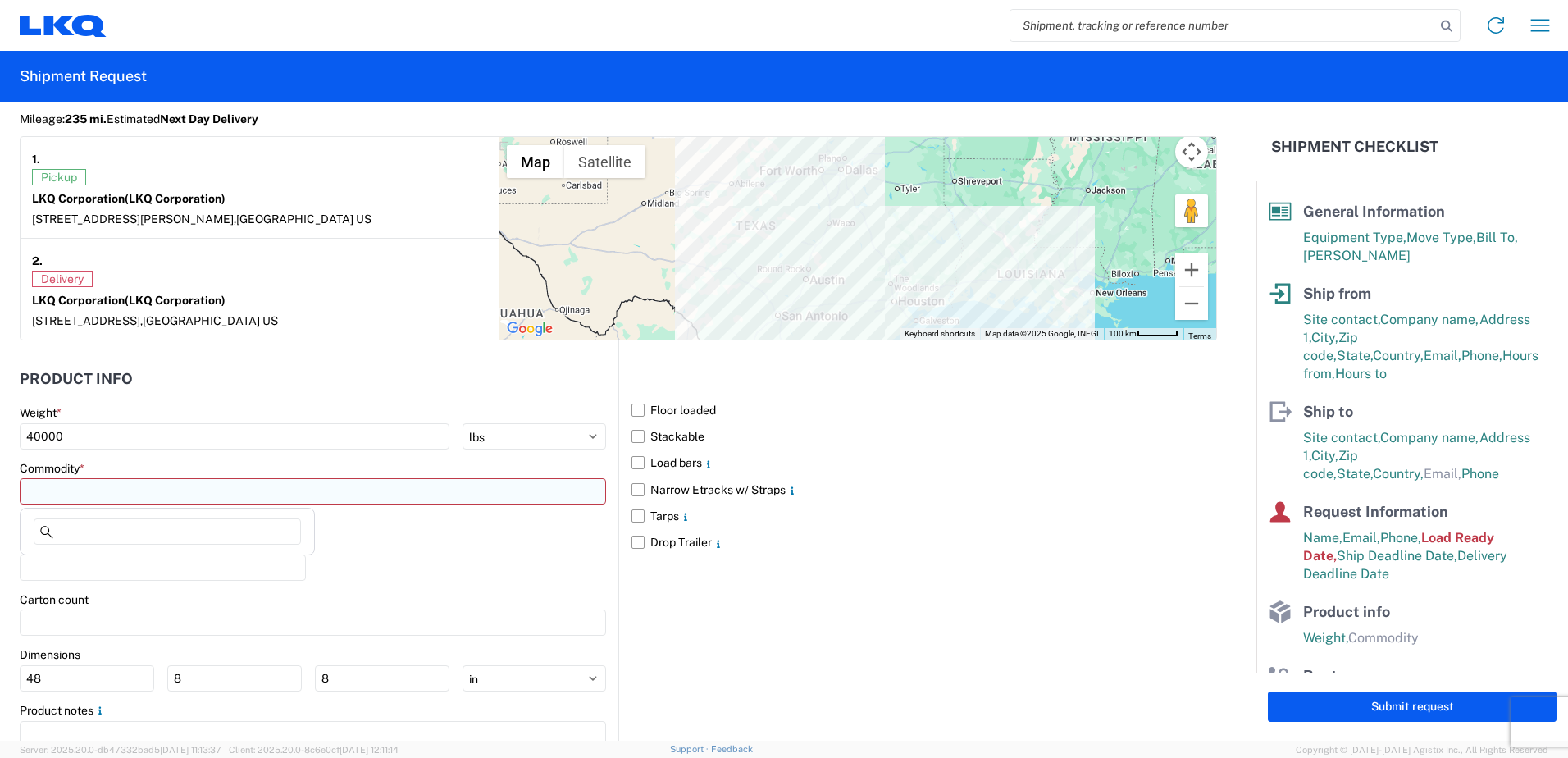
click at [132, 495] on input at bounding box center [313, 492] width 586 height 27
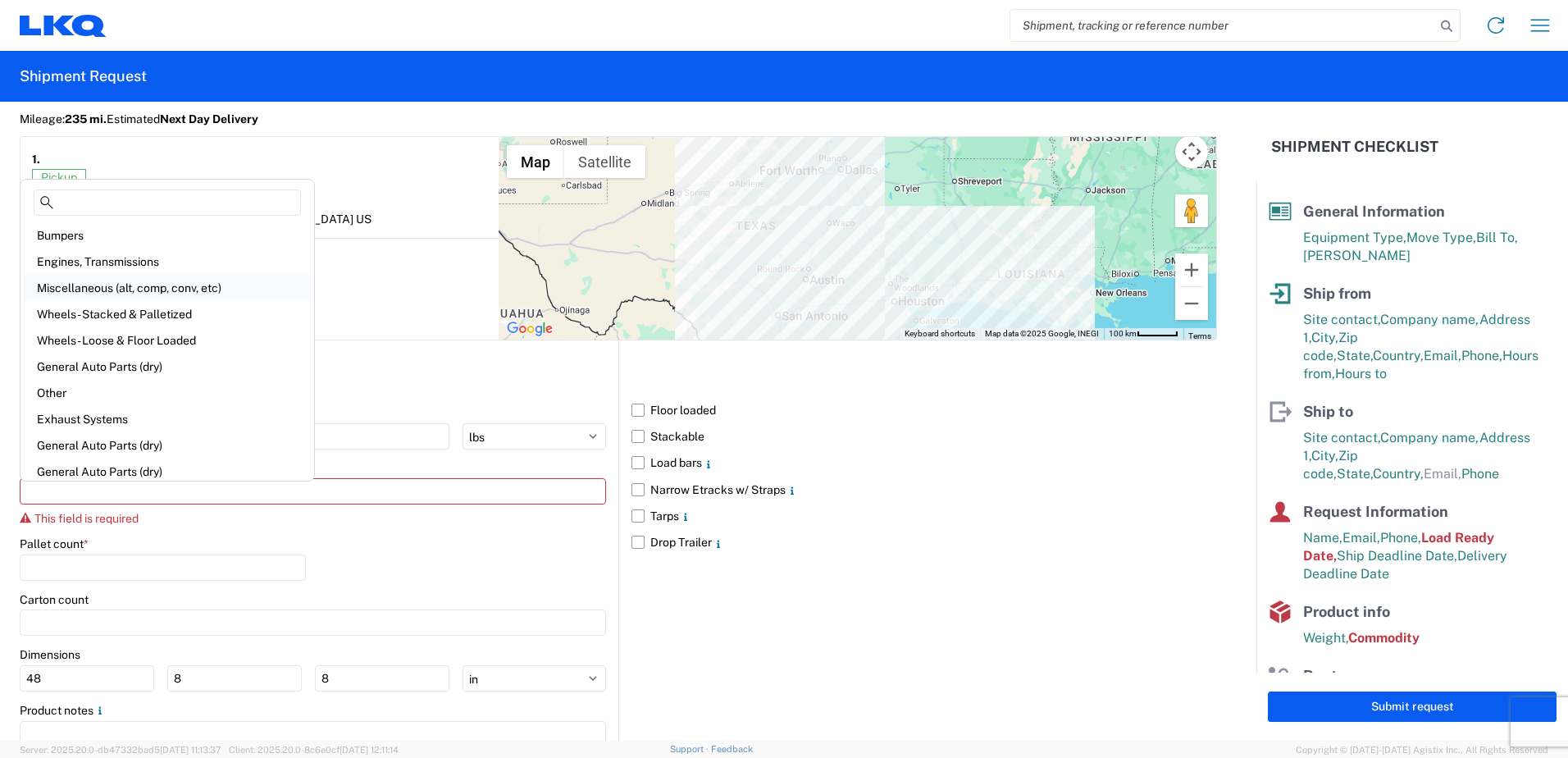
click at [134, 284] on div "Miscellaneous (alt, comp, conv, etc)" at bounding box center [167, 288] width 287 height 27
type input "Miscellaneous (alt, comp, conv, etc)"
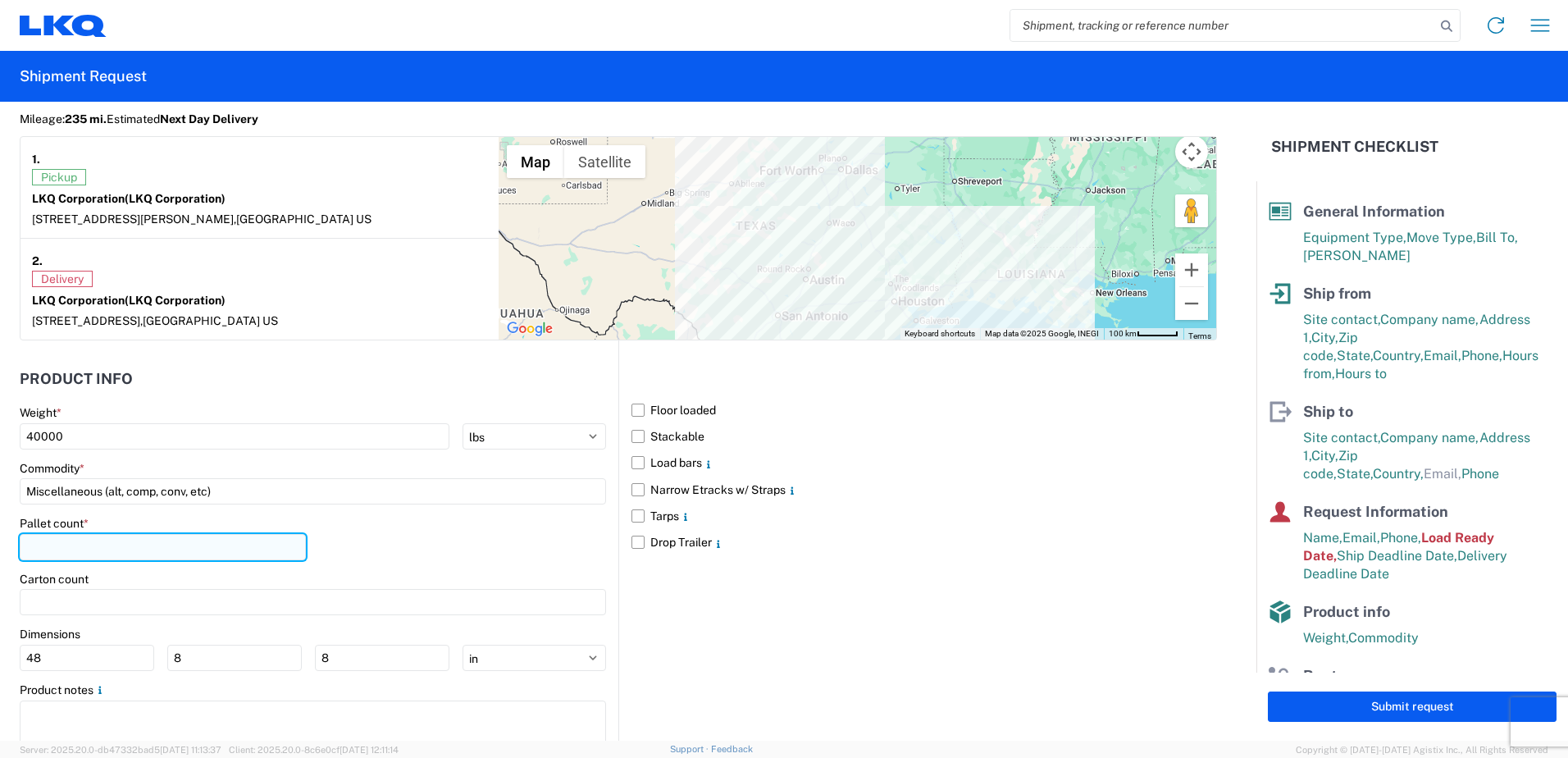
click at [80, 546] on input "number" at bounding box center [162, 548] width 286 height 27
type input "24"
click at [633, 409] on label "Floor loaded" at bounding box center [923, 411] width 585 height 27
click at [0, 0] on input "Floor loaded" at bounding box center [0, 0] width 0 height 0
click at [633, 483] on label "Narrow Etracks w/ Straps" at bounding box center [923, 490] width 585 height 27
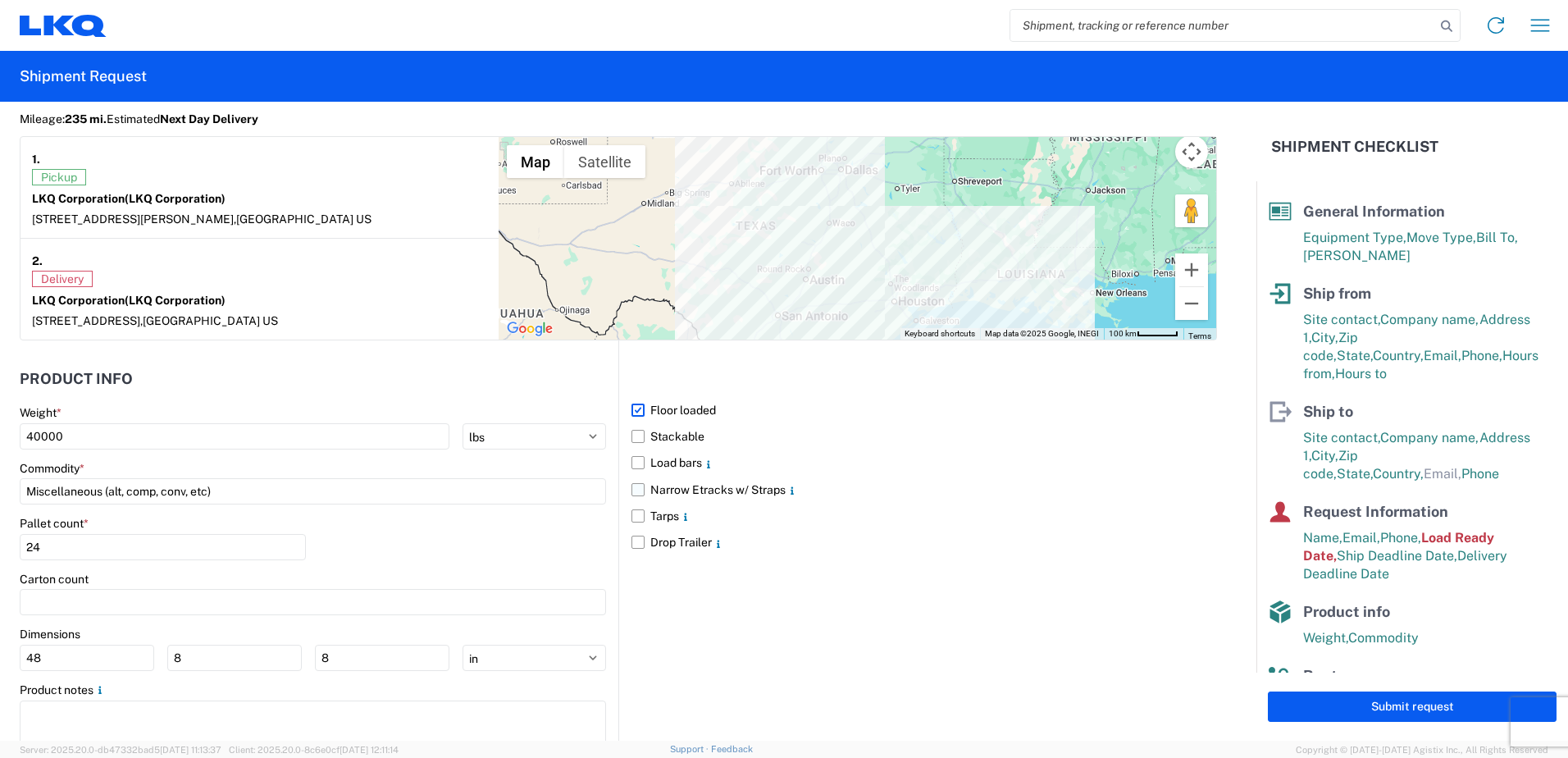
click at [0, 0] on input "Narrow Etracks w/ Straps" at bounding box center [0, 0] width 0 height 0
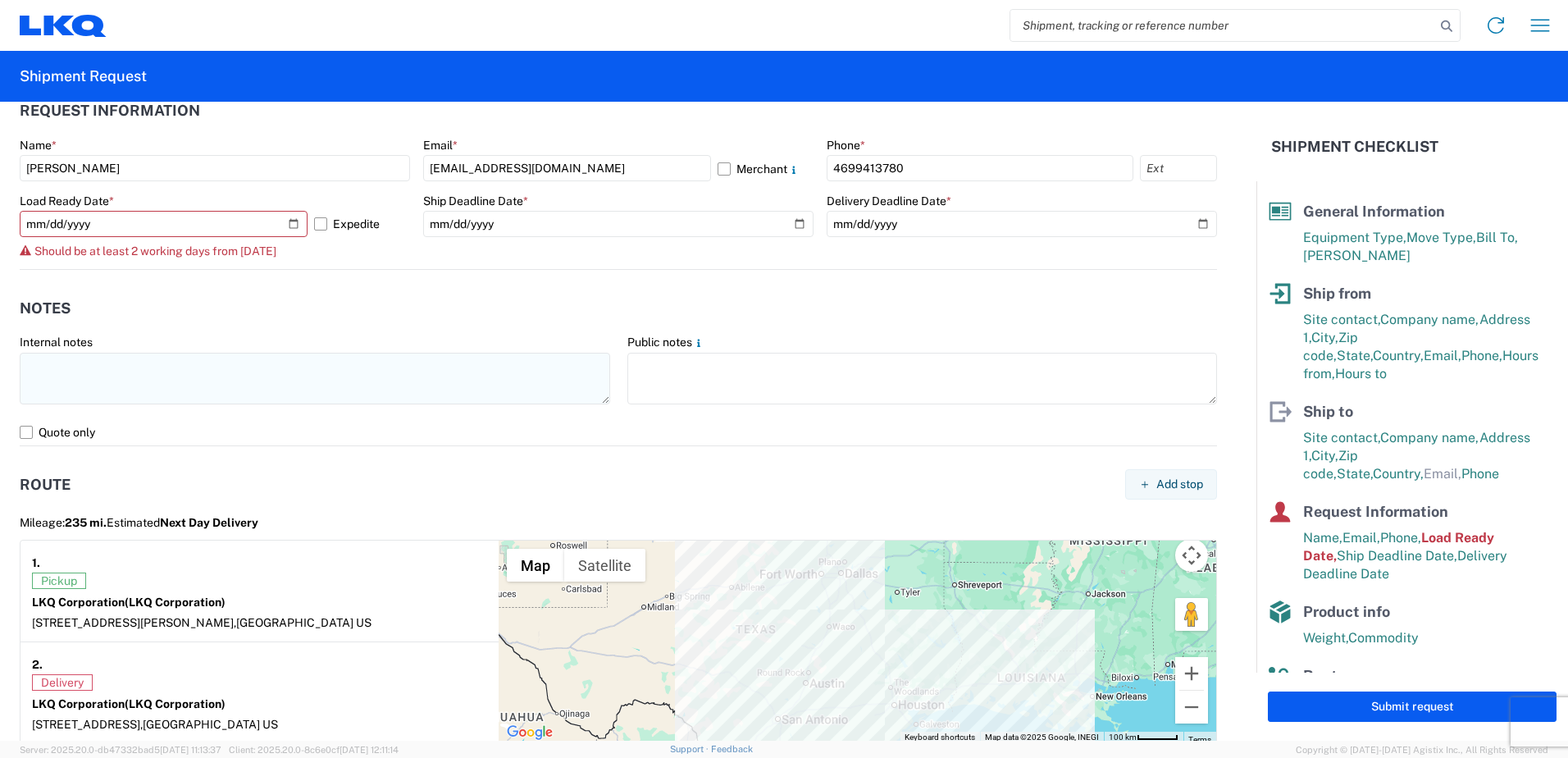
scroll to position [985, 0]
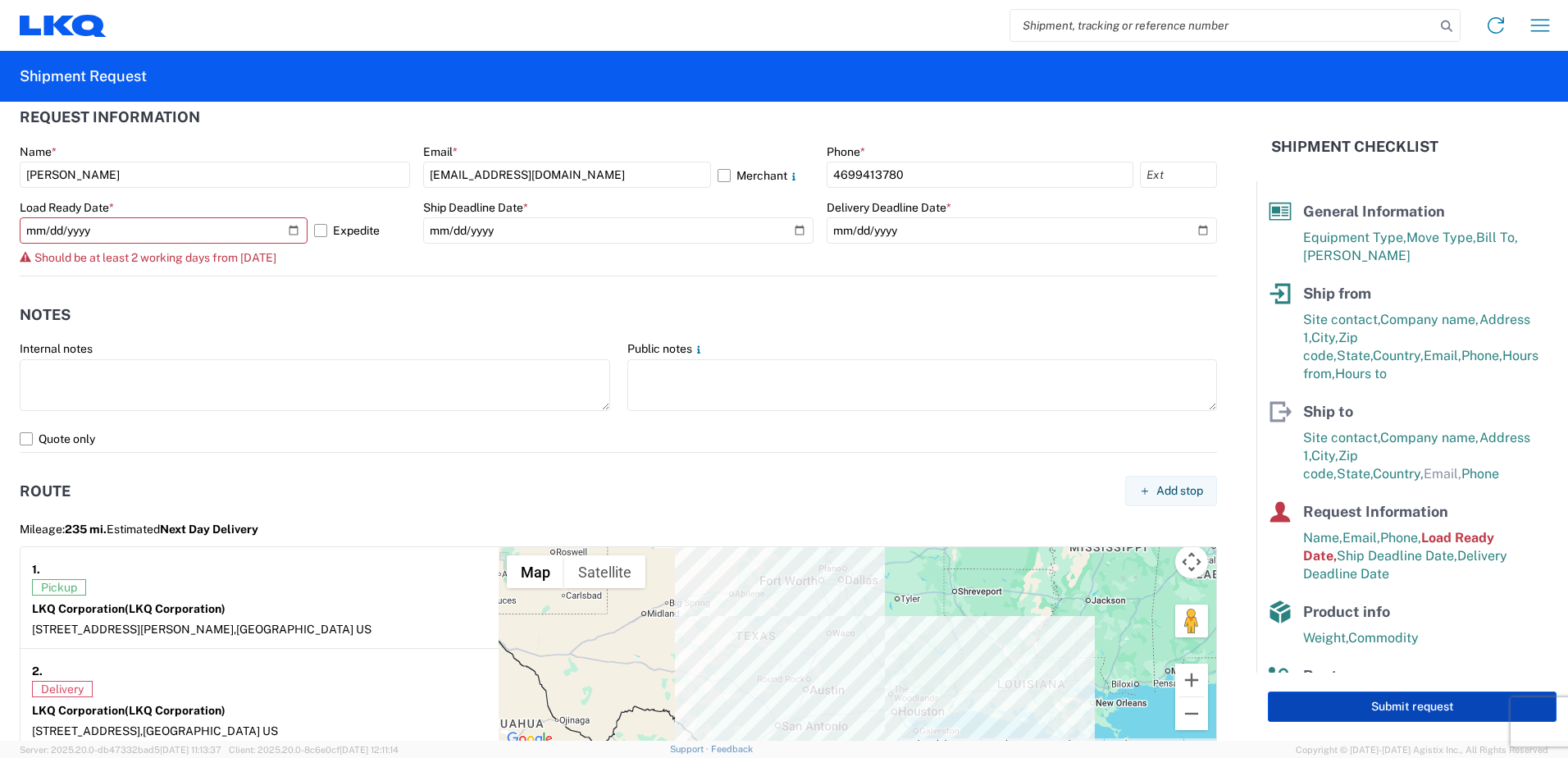
click at [1427, 698] on button "Submit request" at bounding box center [1412, 707] width 289 height 30
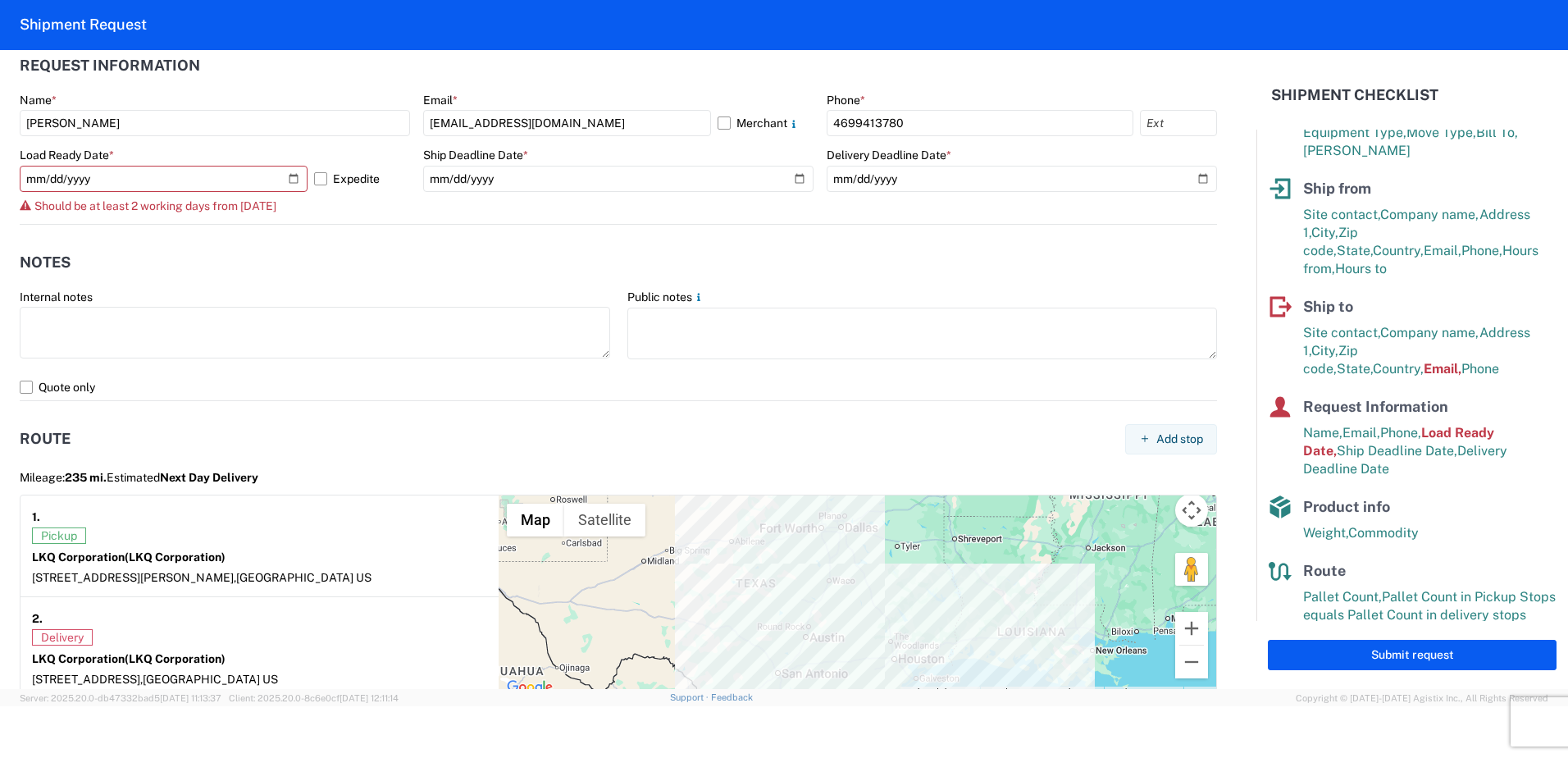
scroll to position [67, 0]
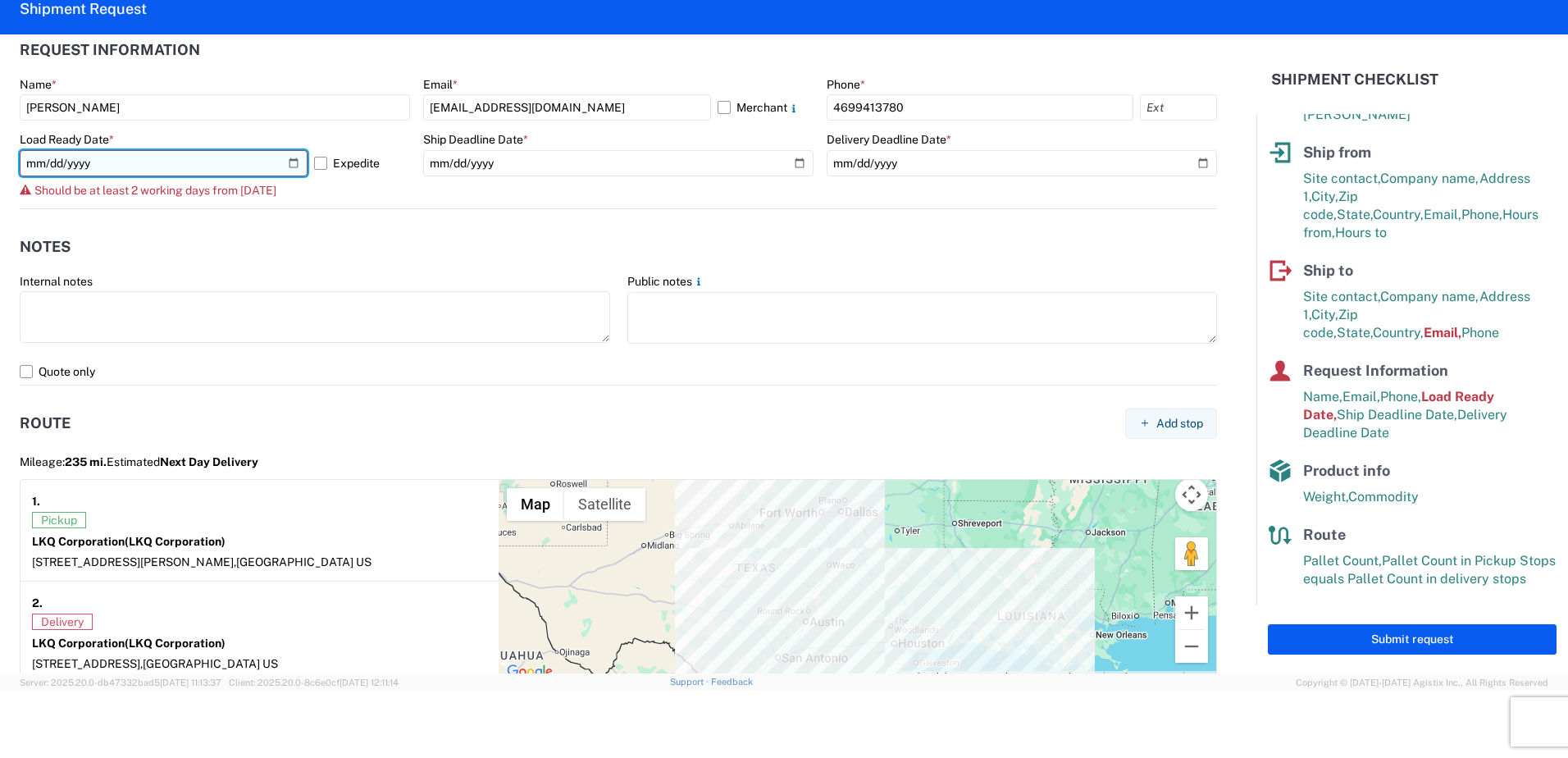
click at [289, 158] on input "[DATE]" at bounding box center [163, 163] width 288 height 27
type input "[DATE]"
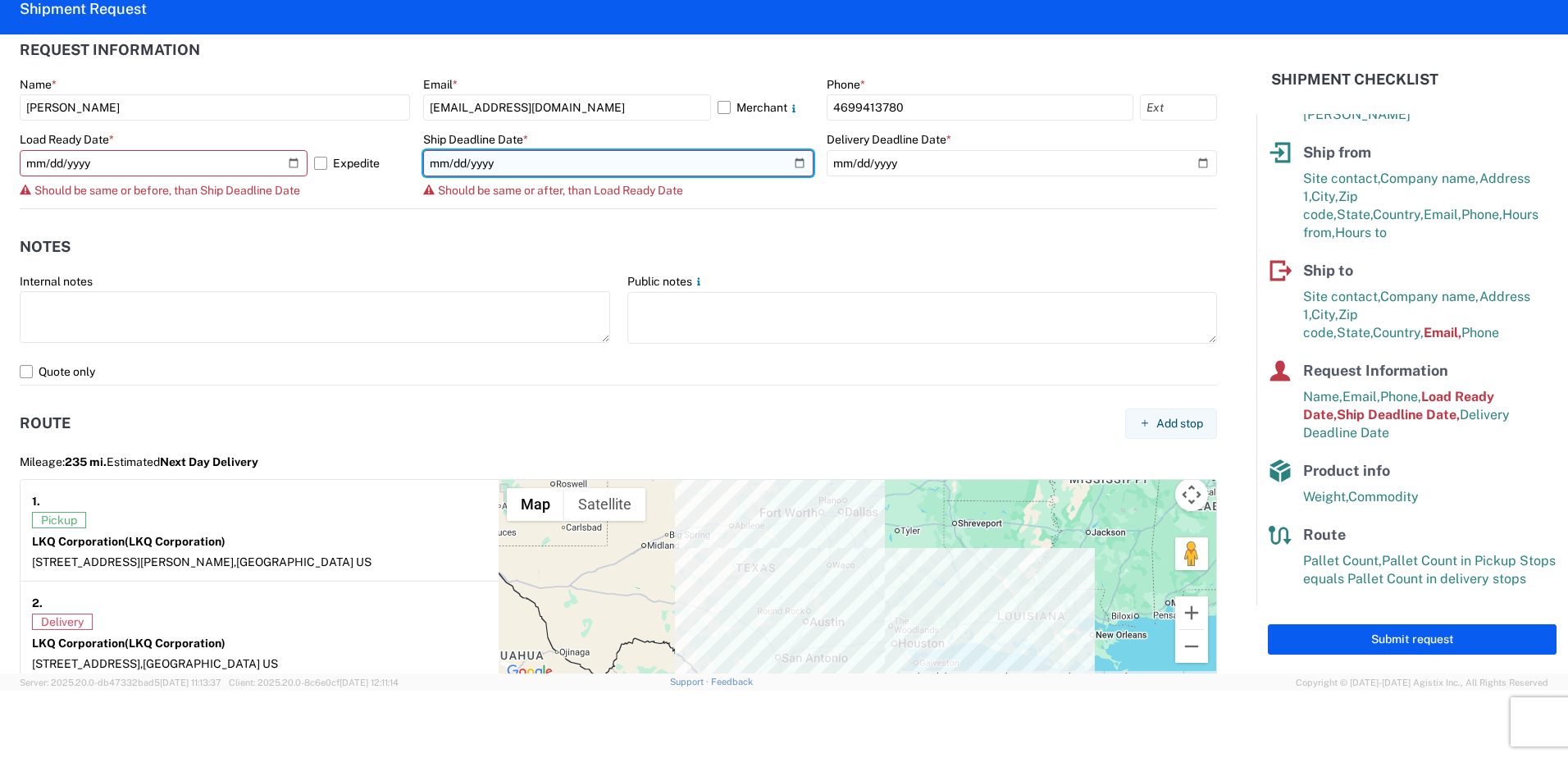
click at [794, 160] on input "[DATE]" at bounding box center [618, 163] width 390 height 27
type input "[DATE]"
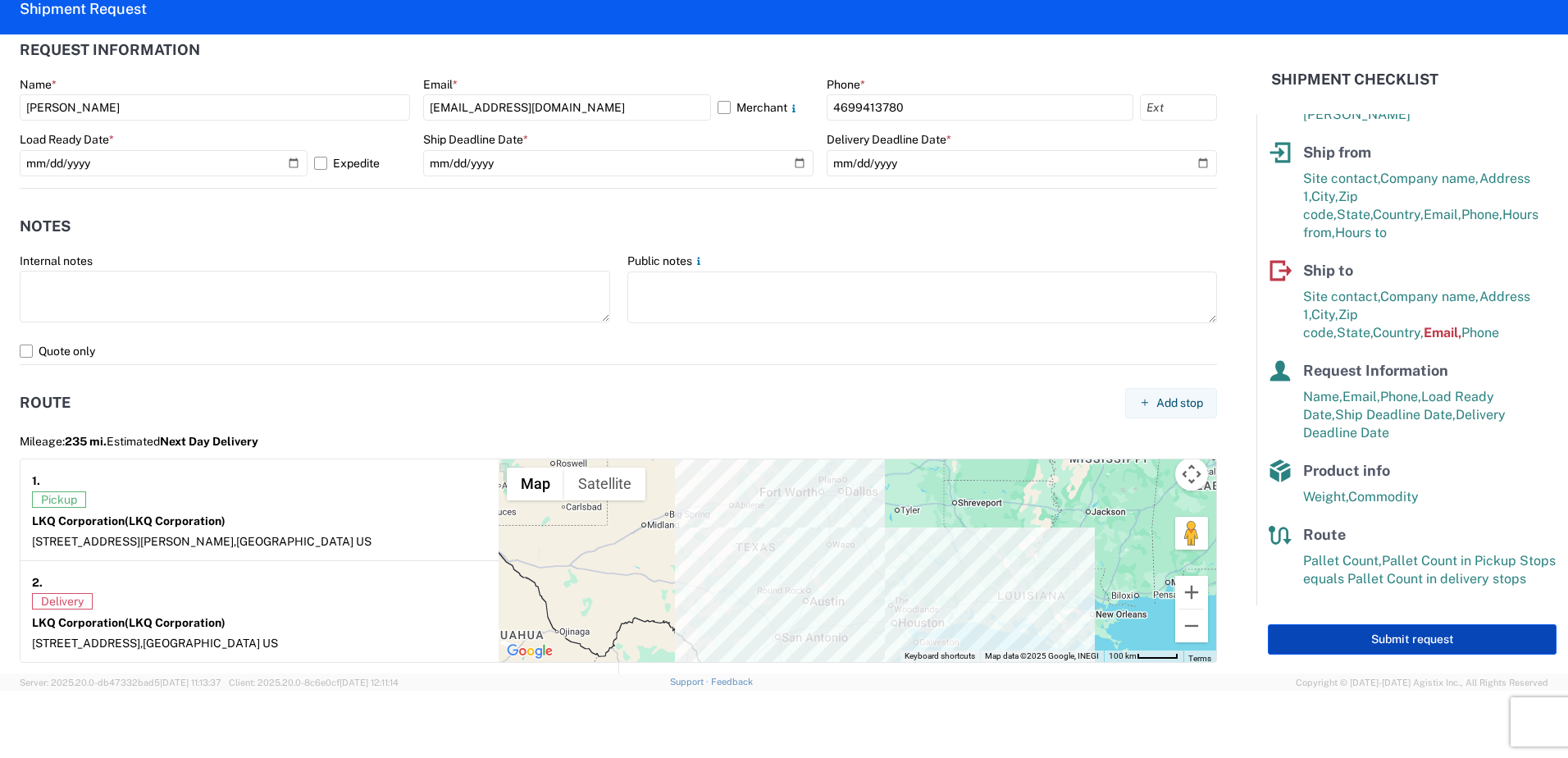
click at [1419, 631] on button "Submit request" at bounding box center [1412, 640] width 289 height 30
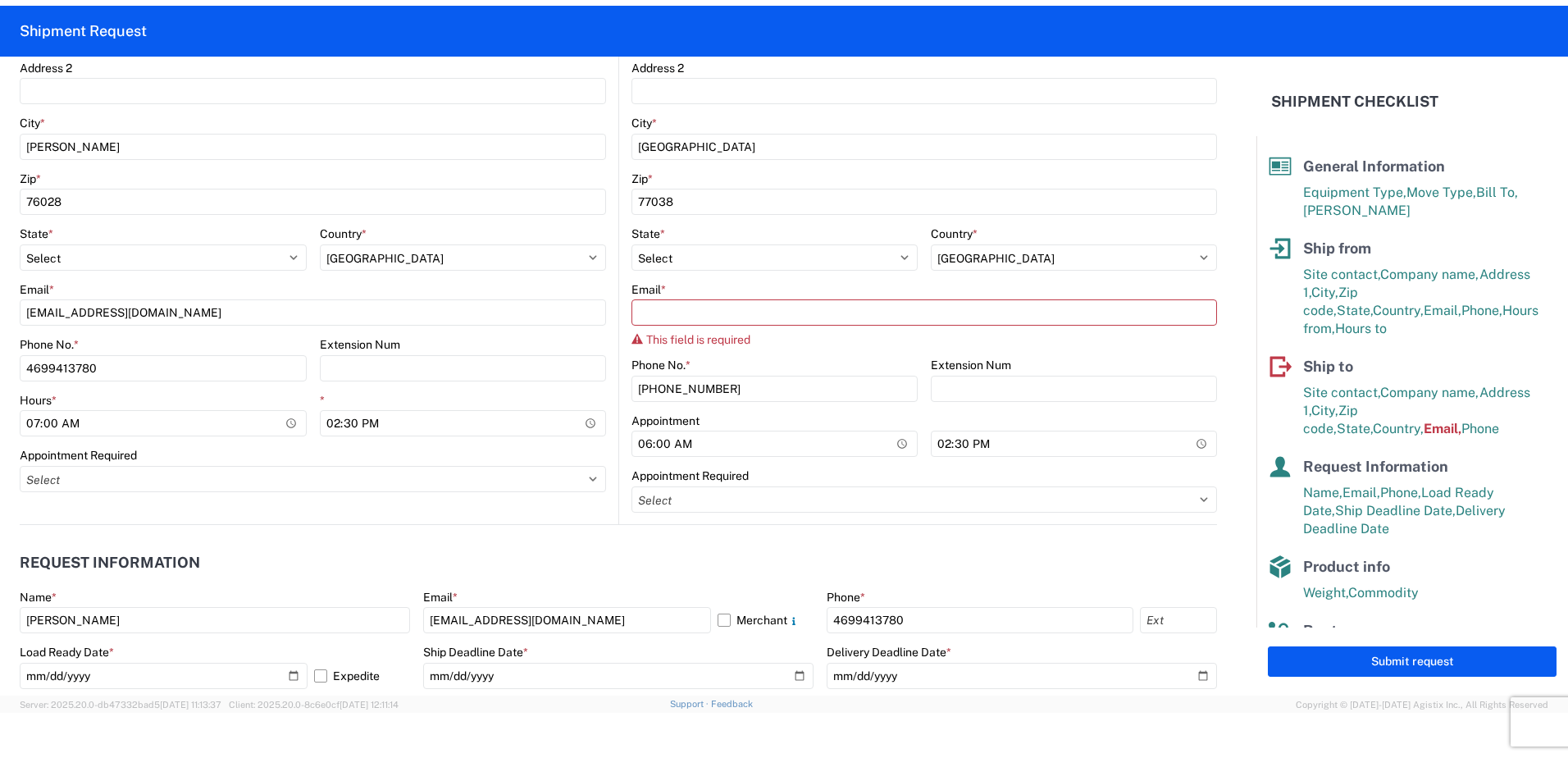
scroll to position [513, 0]
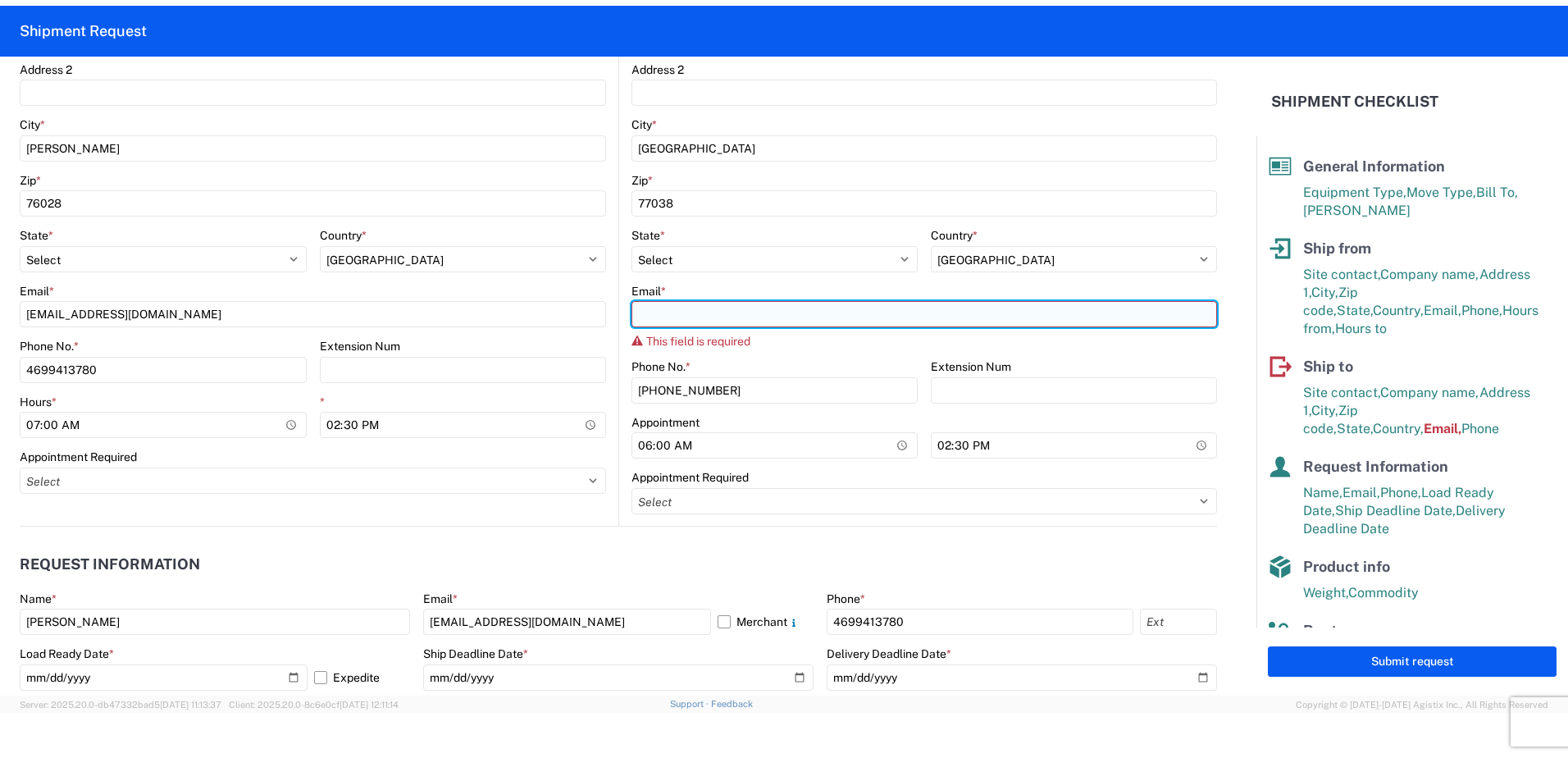
click at [660, 311] on input "Email *" at bounding box center [923, 315] width 585 height 27
type input "a"
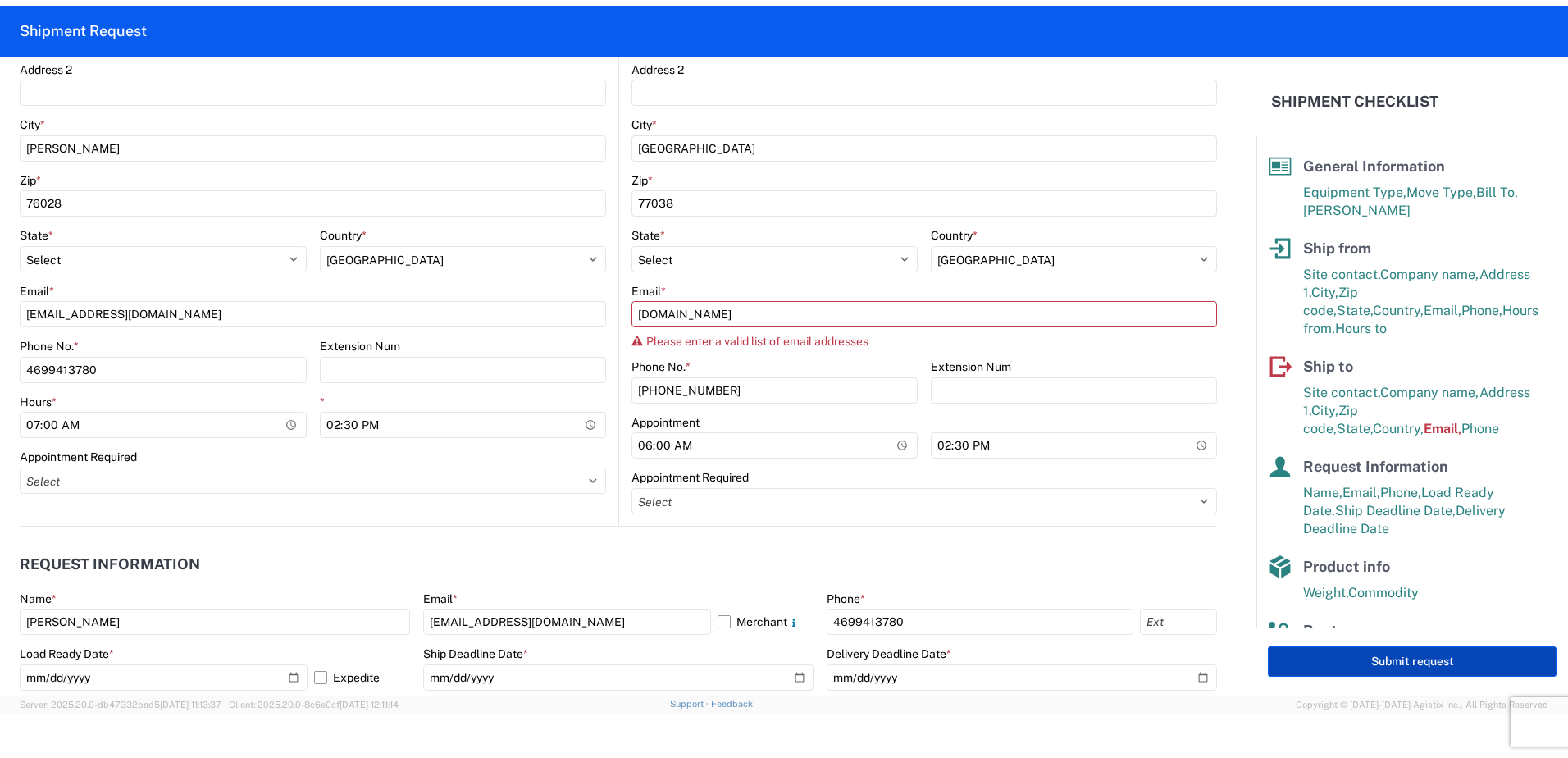
click at [1361, 654] on button "Submit request" at bounding box center [1412, 662] width 289 height 30
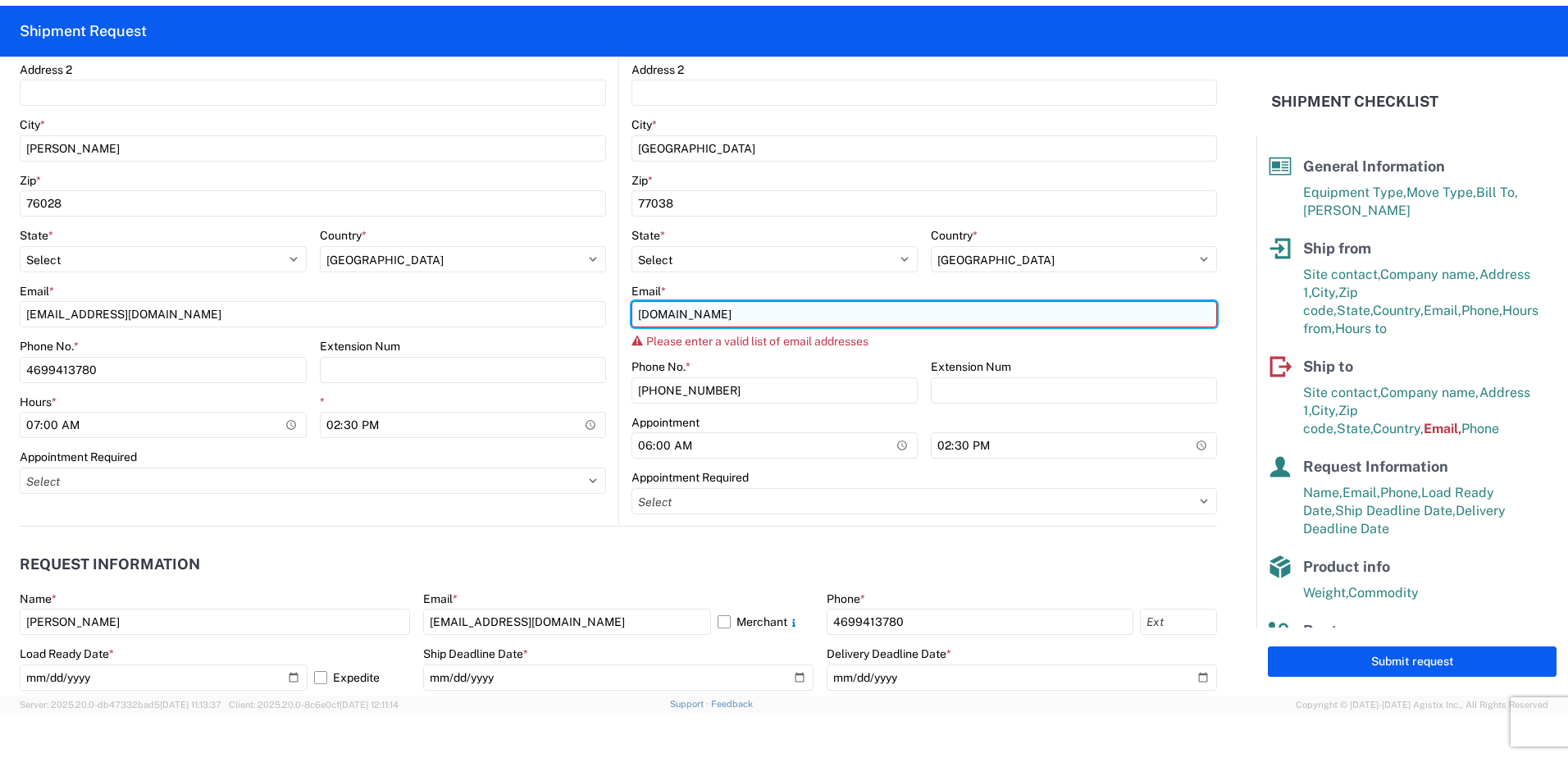
click at [765, 312] on input "[DOMAIN_NAME]" at bounding box center [923, 315] width 585 height 27
type input "l"
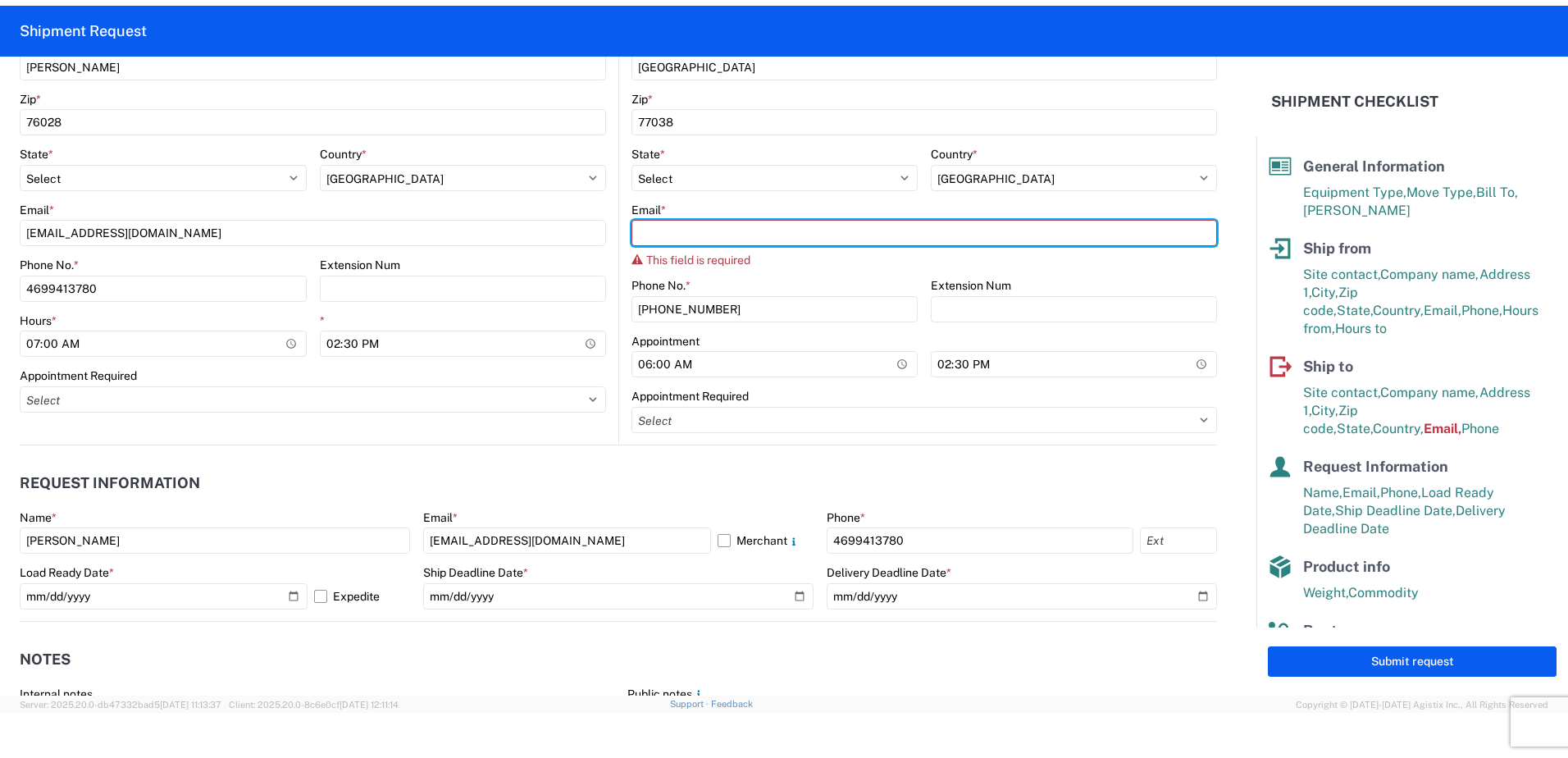
scroll to position [677, 0]
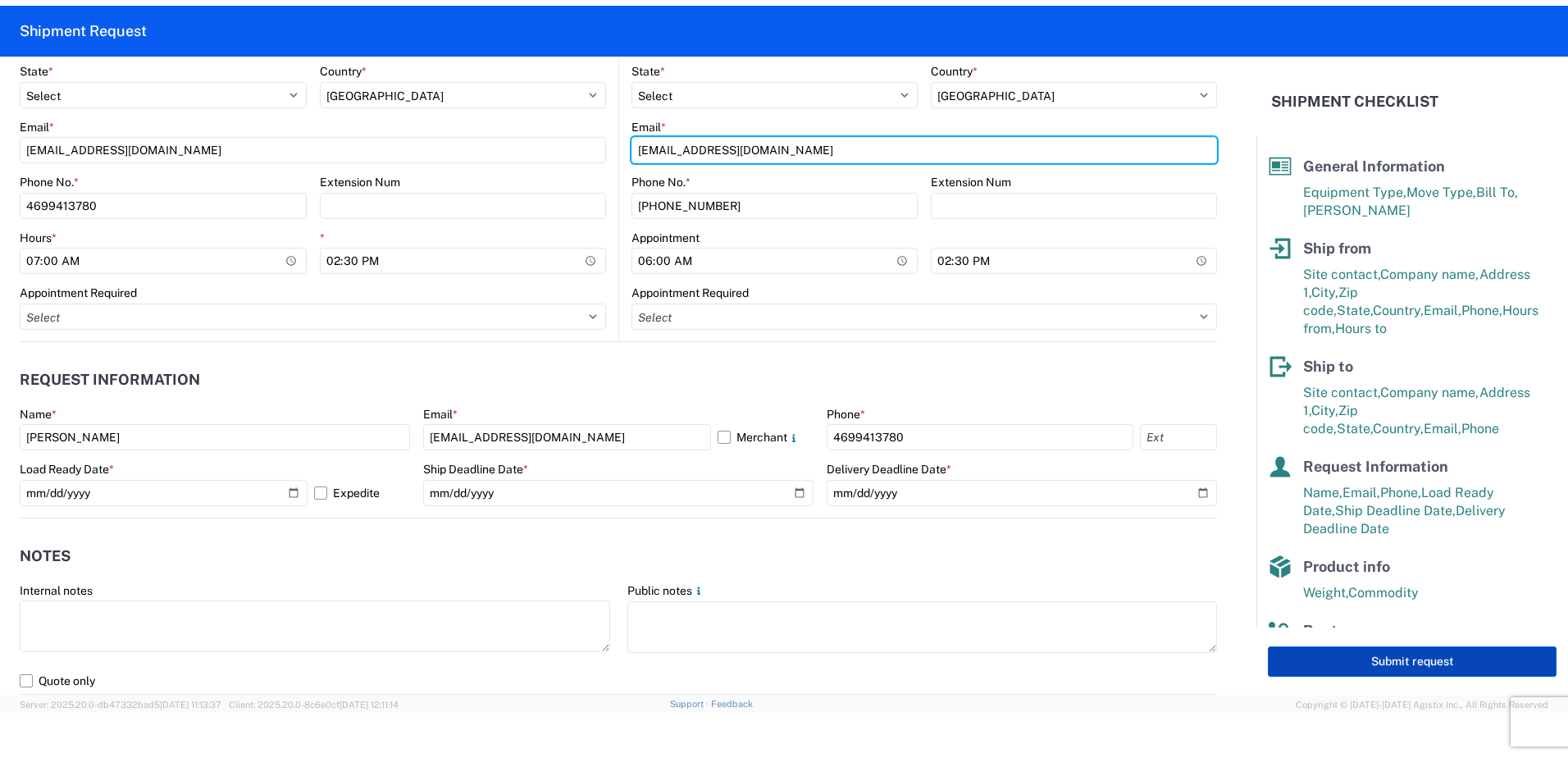
type input "[EMAIL_ADDRESS][DOMAIN_NAME]"
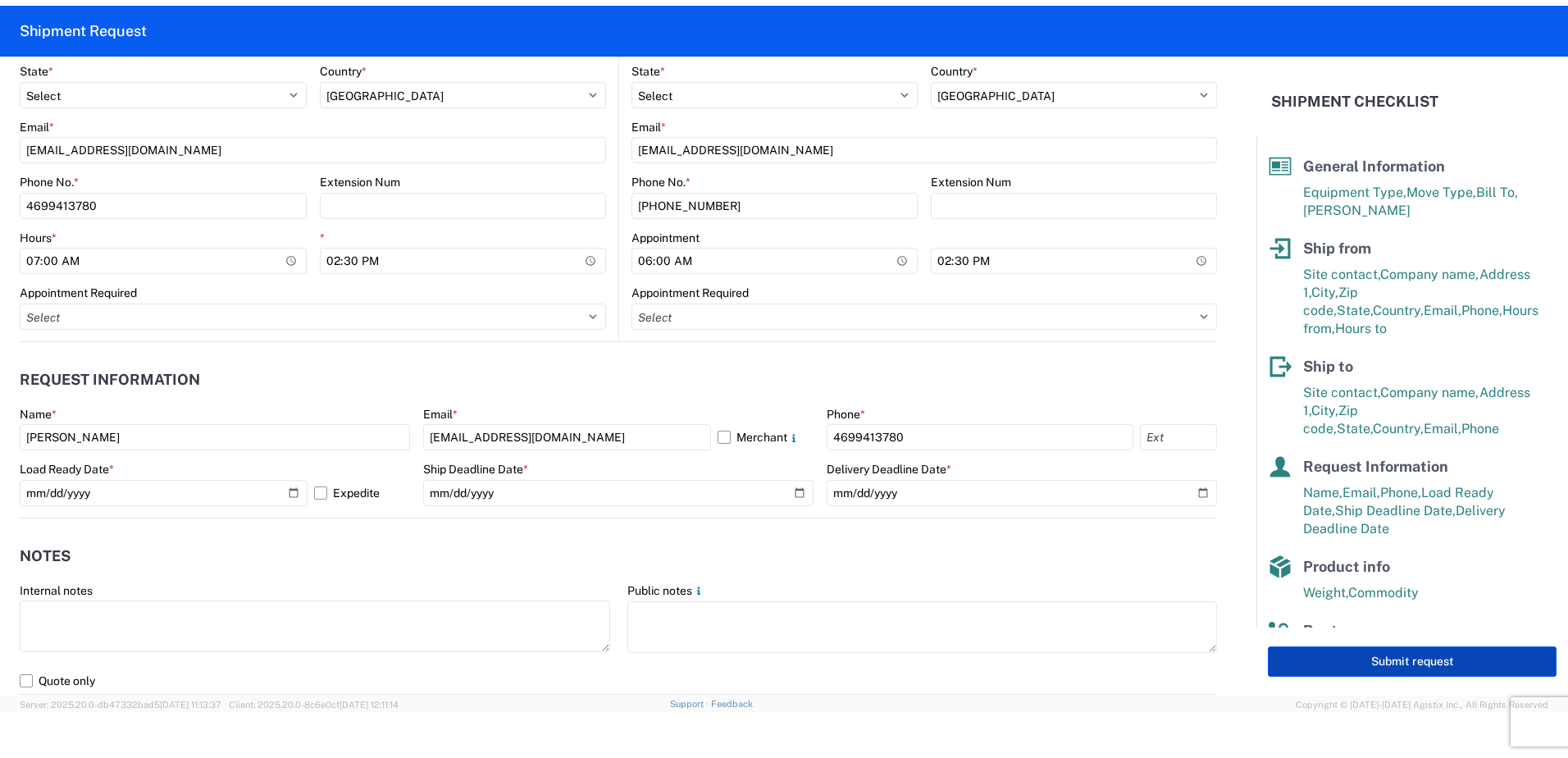
click at [1383, 658] on button "Submit request" at bounding box center [1412, 662] width 289 height 30
